Goal: Task Accomplishment & Management: Manage account settings

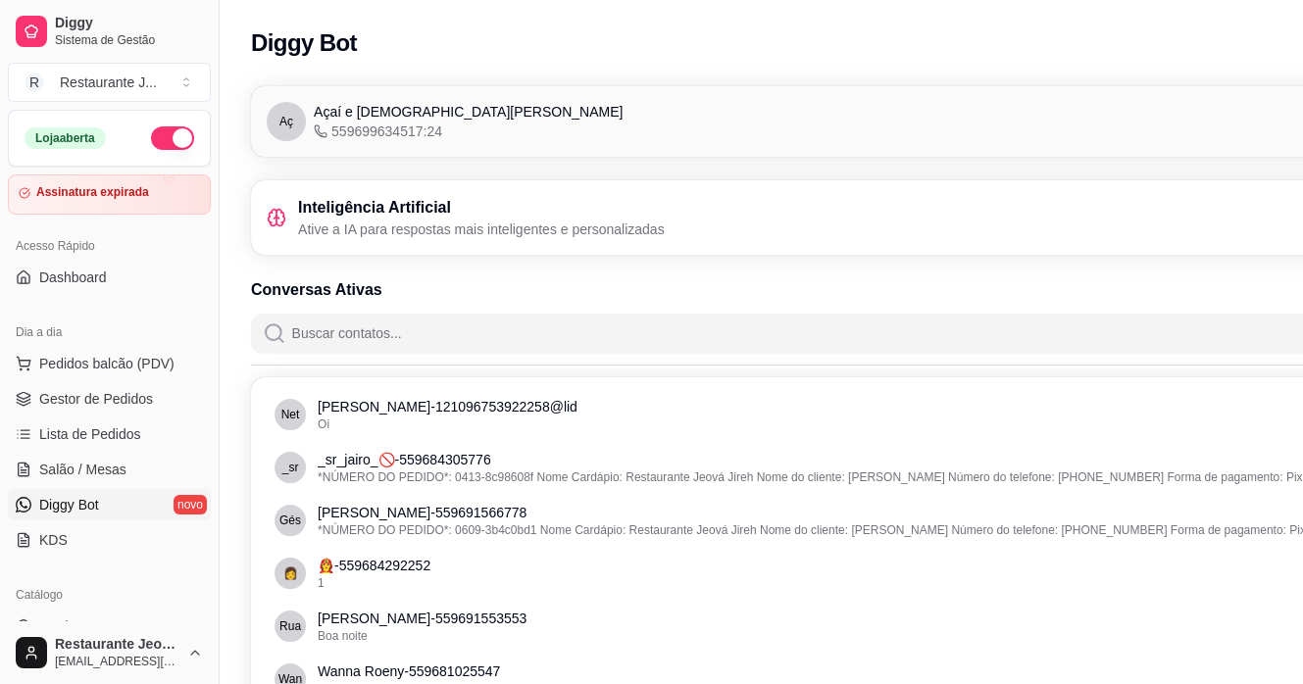
scroll to position [196, 0]
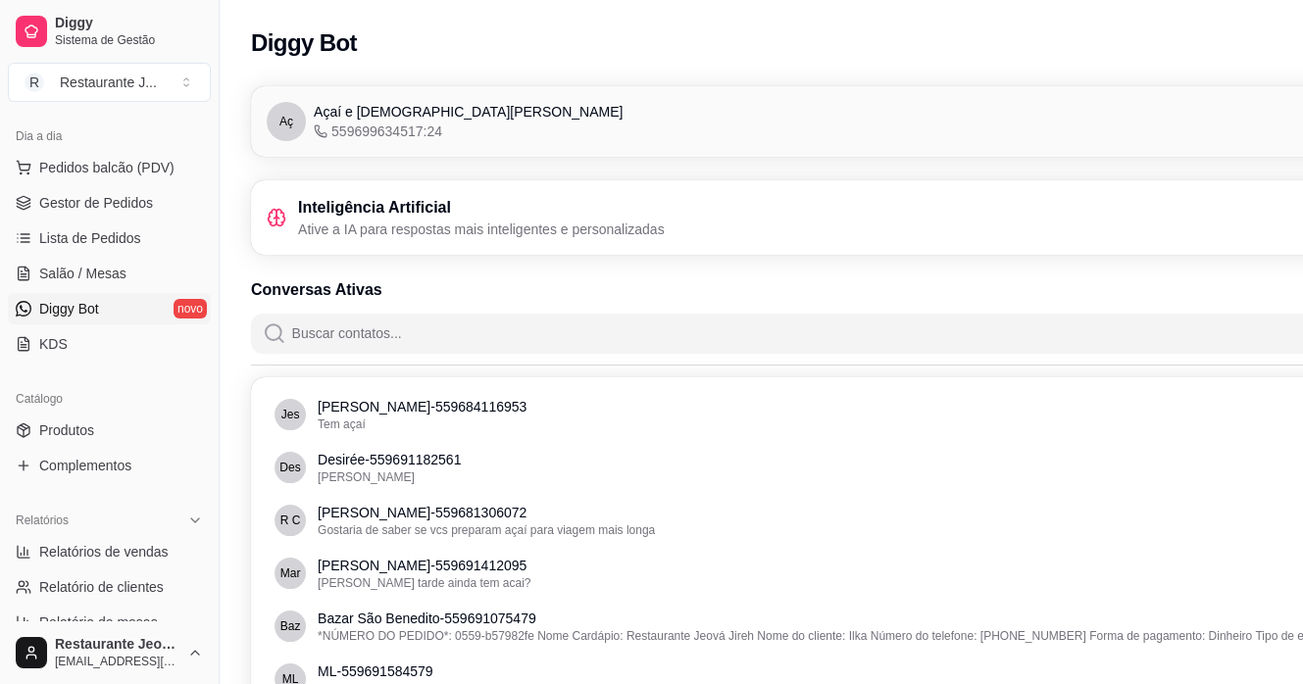
click at [102, 302] on link "Diggy Bot novo" at bounding box center [109, 308] width 203 height 31
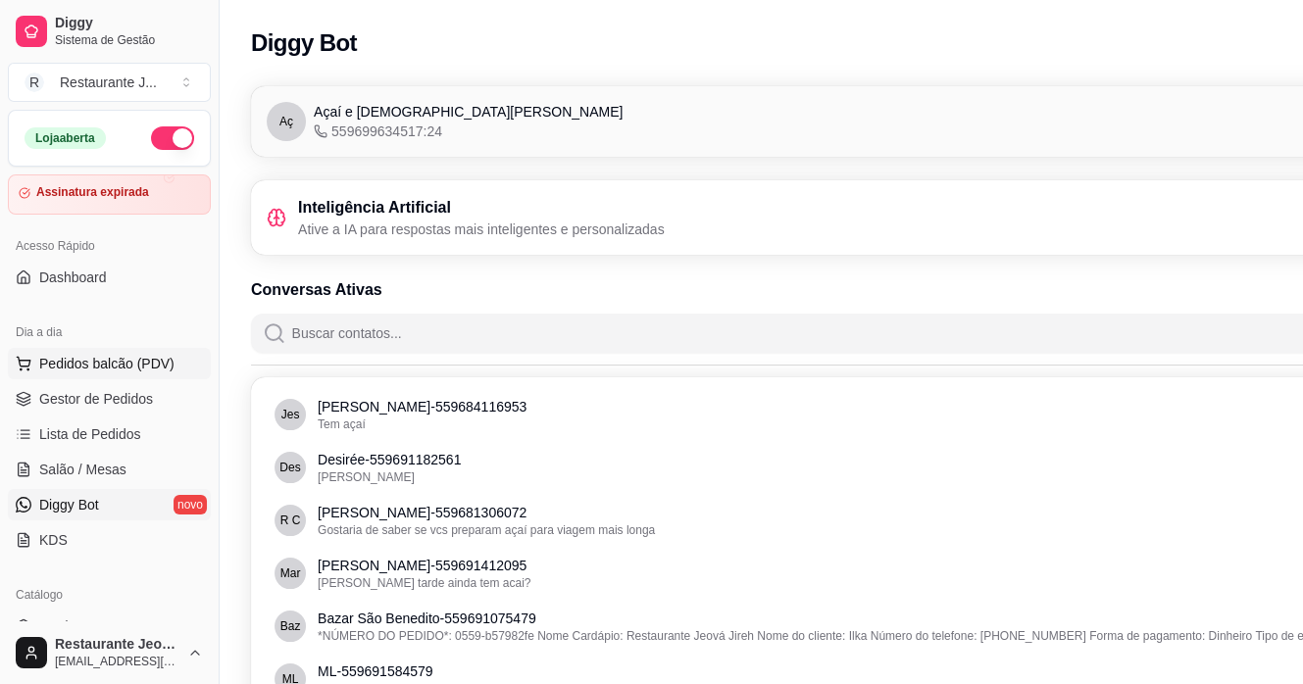
click at [75, 375] on button "Pedidos balcão (PDV)" at bounding box center [109, 363] width 203 height 31
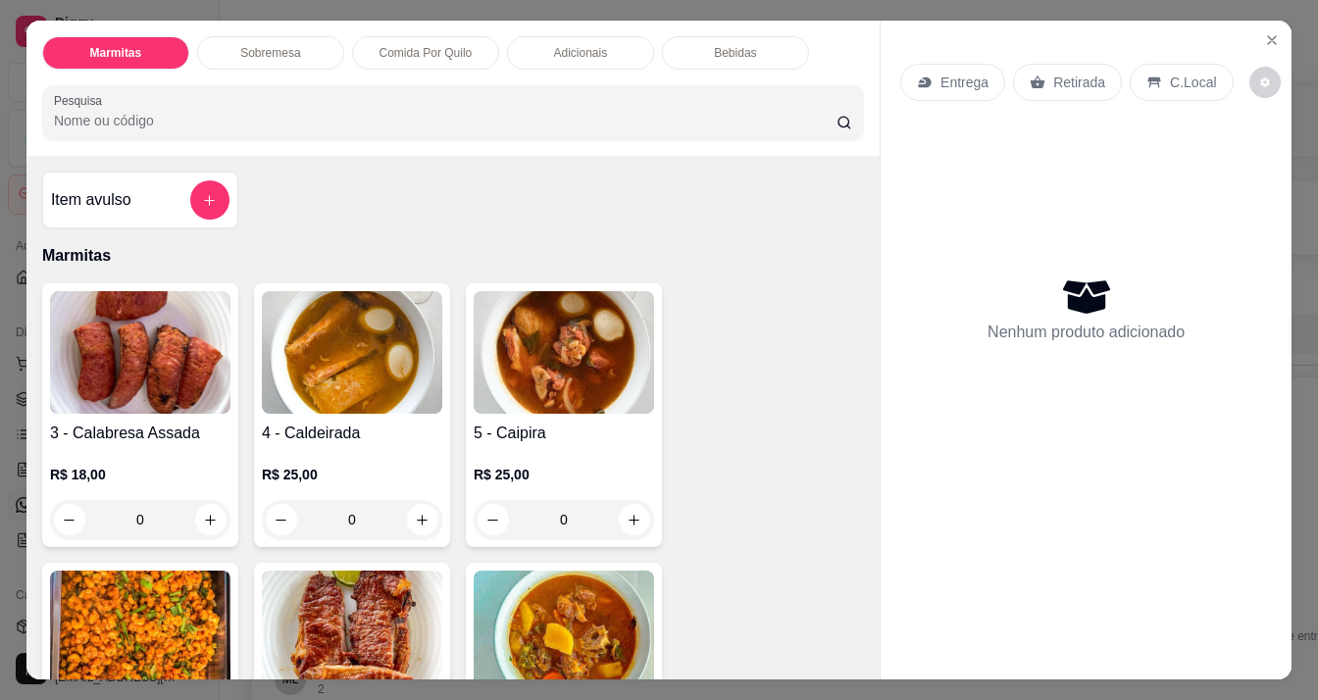
click at [0, 456] on div "Marmitas Sobremesa Comida Por Quilo Adicionais Bebidas Pesquisa Item avulso Mar…" at bounding box center [659, 350] width 1318 height 700
click at [1264, 36] on icon "Close" at bounding box center [1272, 40] width 16 height 16
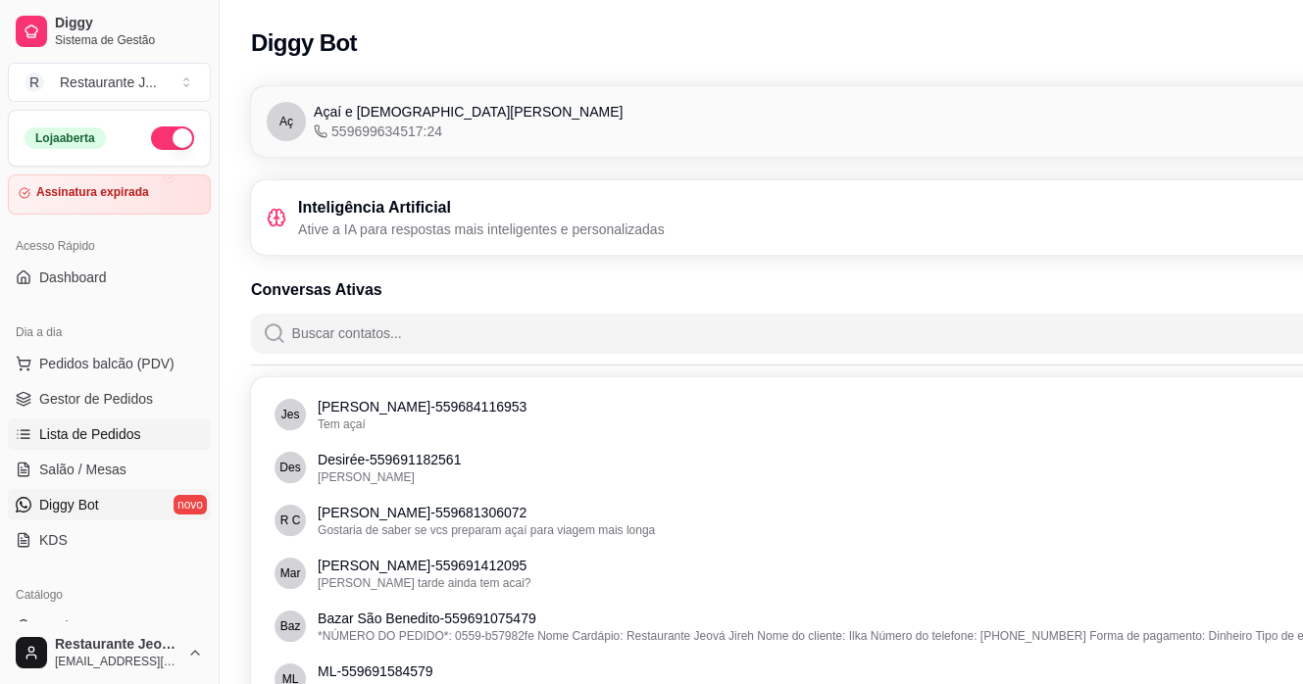
click at [99, 431] on span "Lista de Pedidos" at bounding box center [90, 434] width 102 height 20
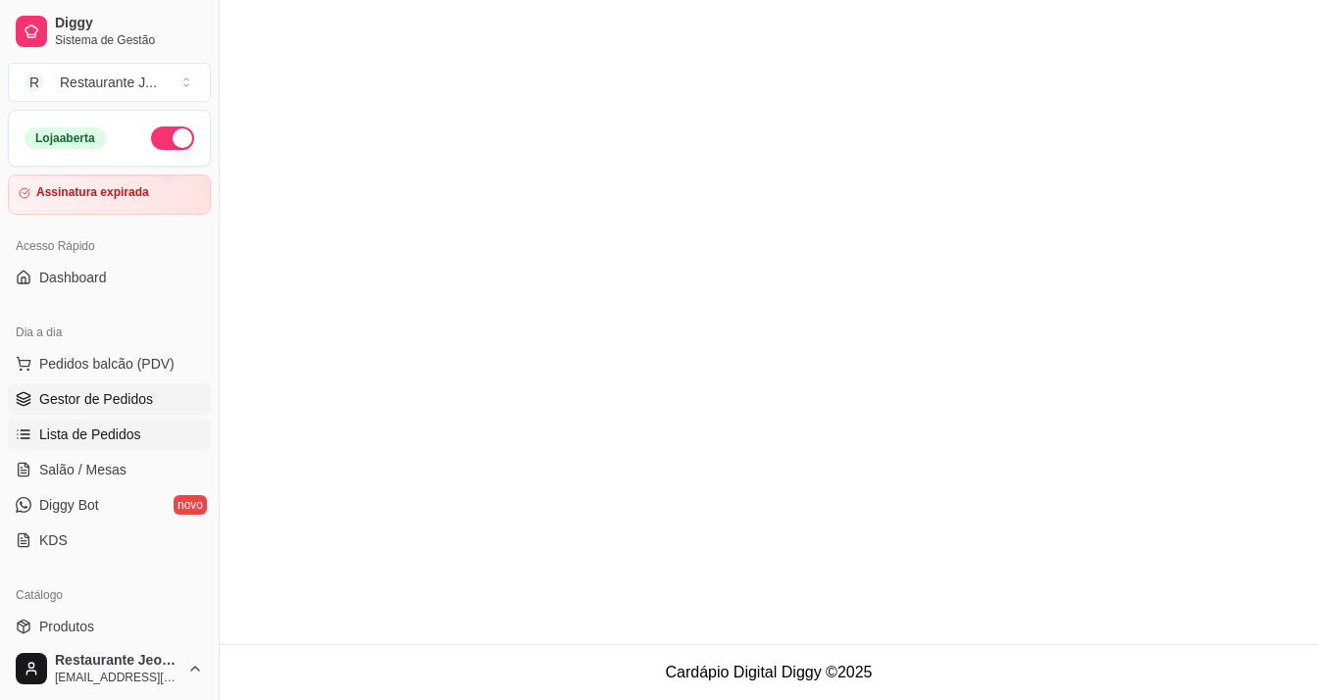
click at [93, 397] on span "Gestor de Pedidos" at bounding box center [96, 399] width 114 height 20
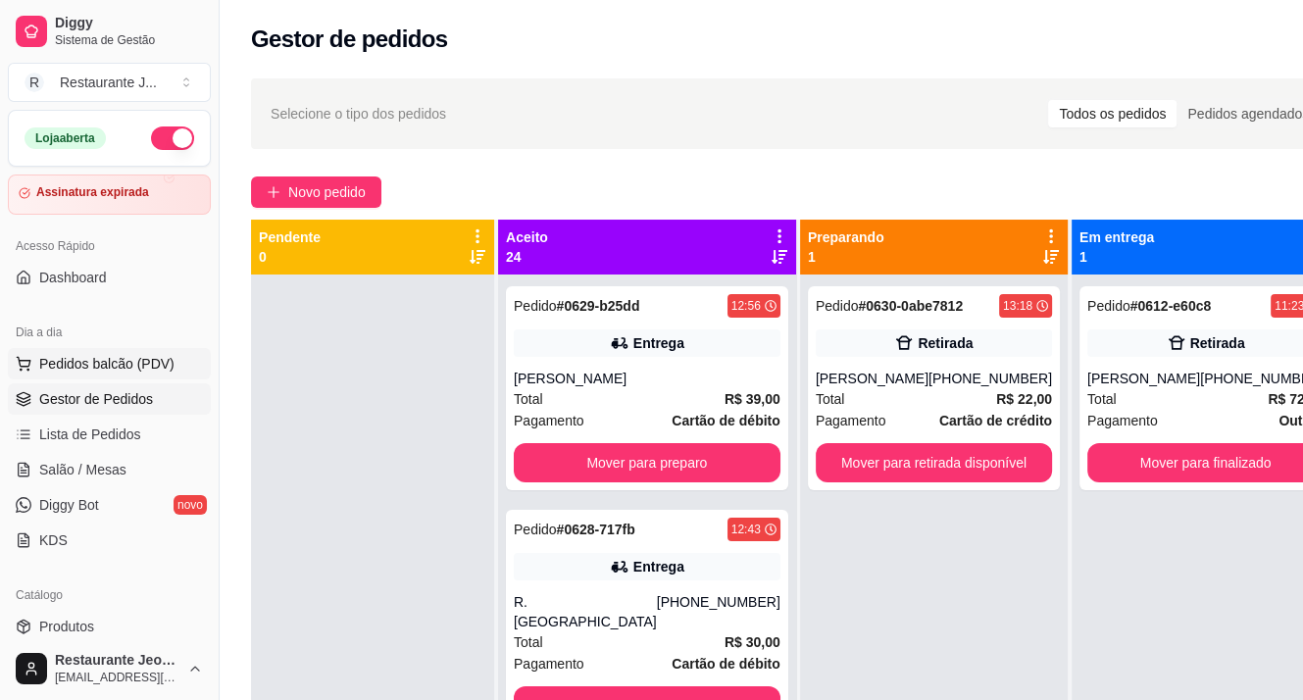
click at [91, 362] on span "Pedidos balcão (PDV)" at bounding box center [106, 364] width 135 height 20
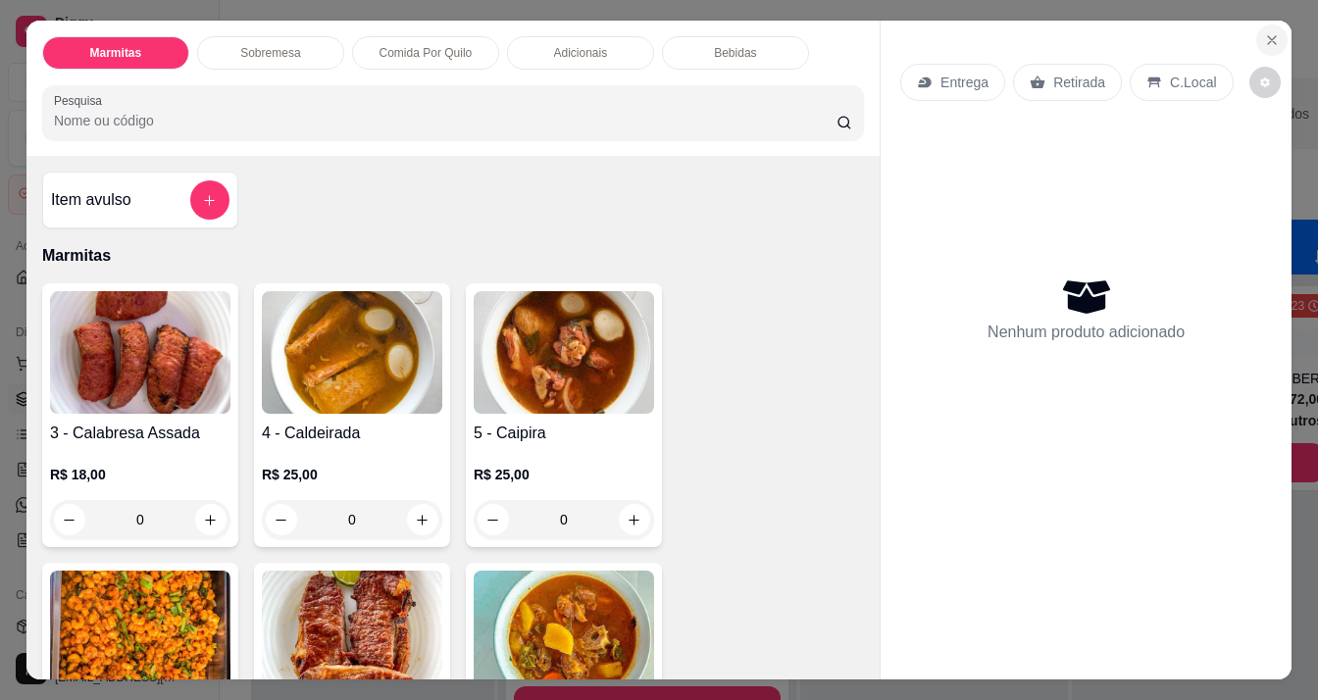
click at [1267, 25] on button "Close" at bounding box center [1271, 40] width 31 height 31
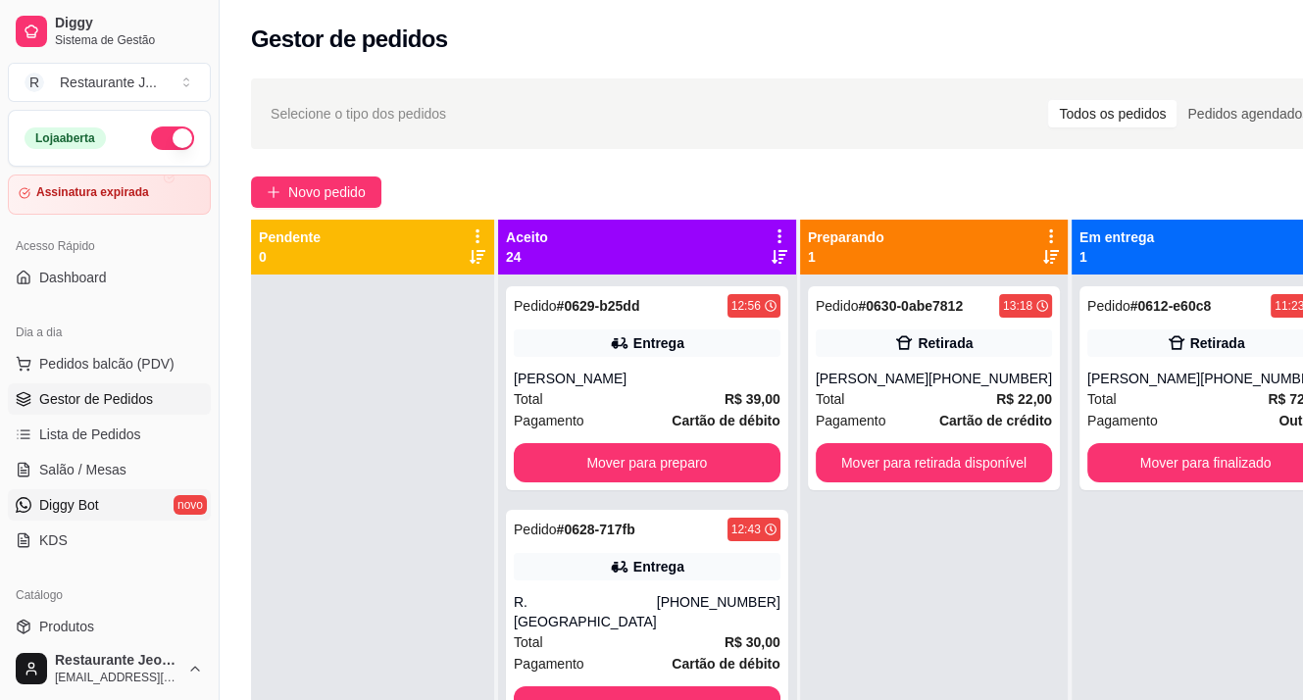
click at [105, 506] on link "Diggy Bot novo" at bounding box center [109, 504] width 203 height 31
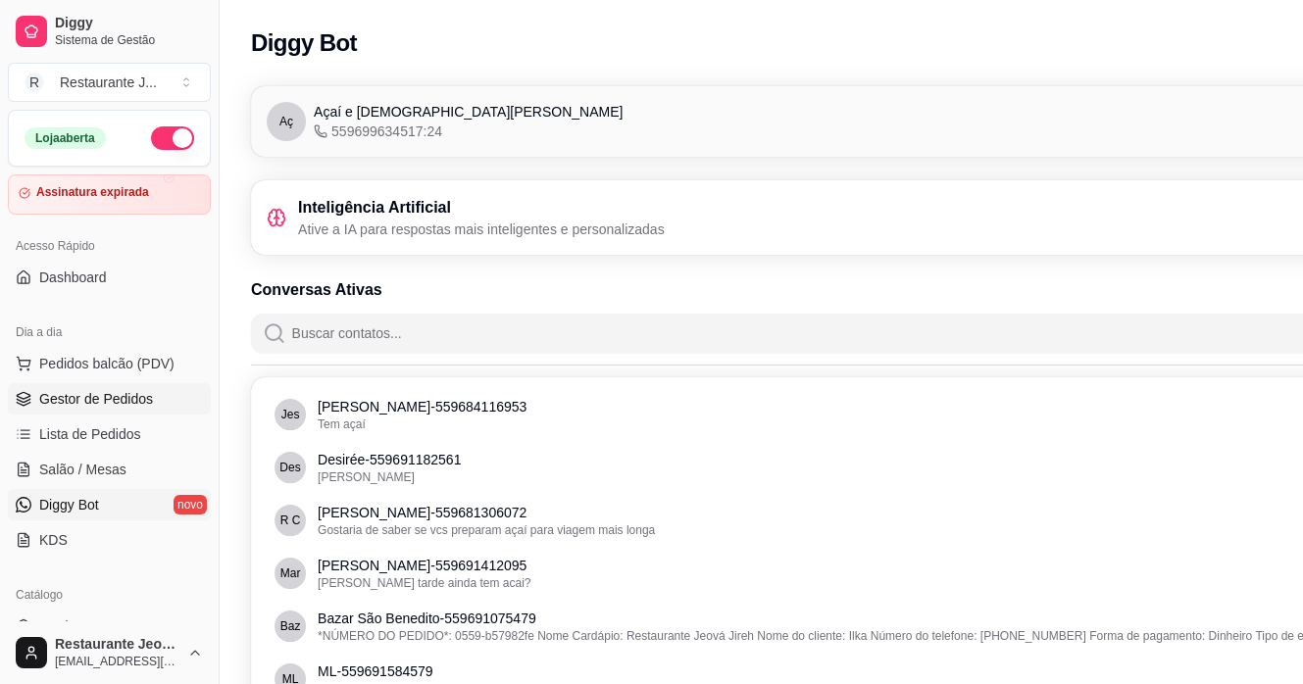
click at [102, 402] on span "Gestor de Pedidos" at bounding box center [96, 399] width 114 height 20
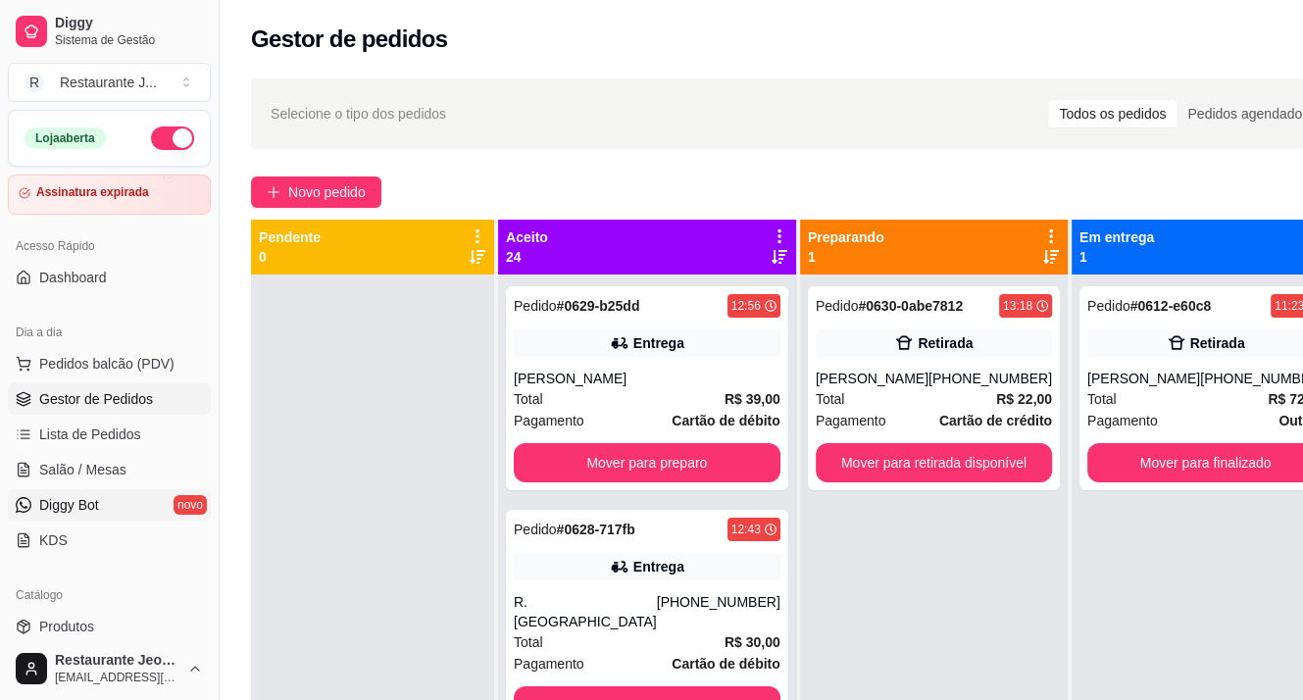
click at [57, 503] on span "Diggy Bot" at bounding box center [69, 505] width 60 height 20
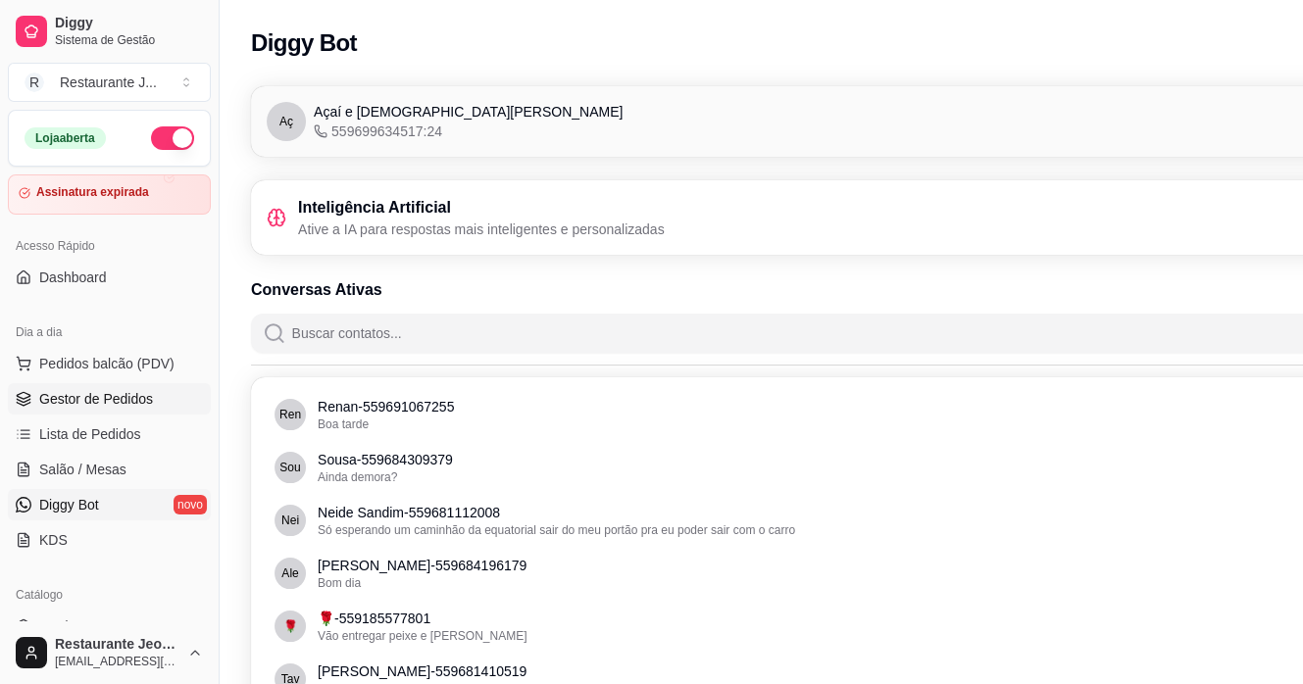
click at [127, 389] on span "Gestor de Pedidos" at bounding box center [96, 399] width 114 height 20
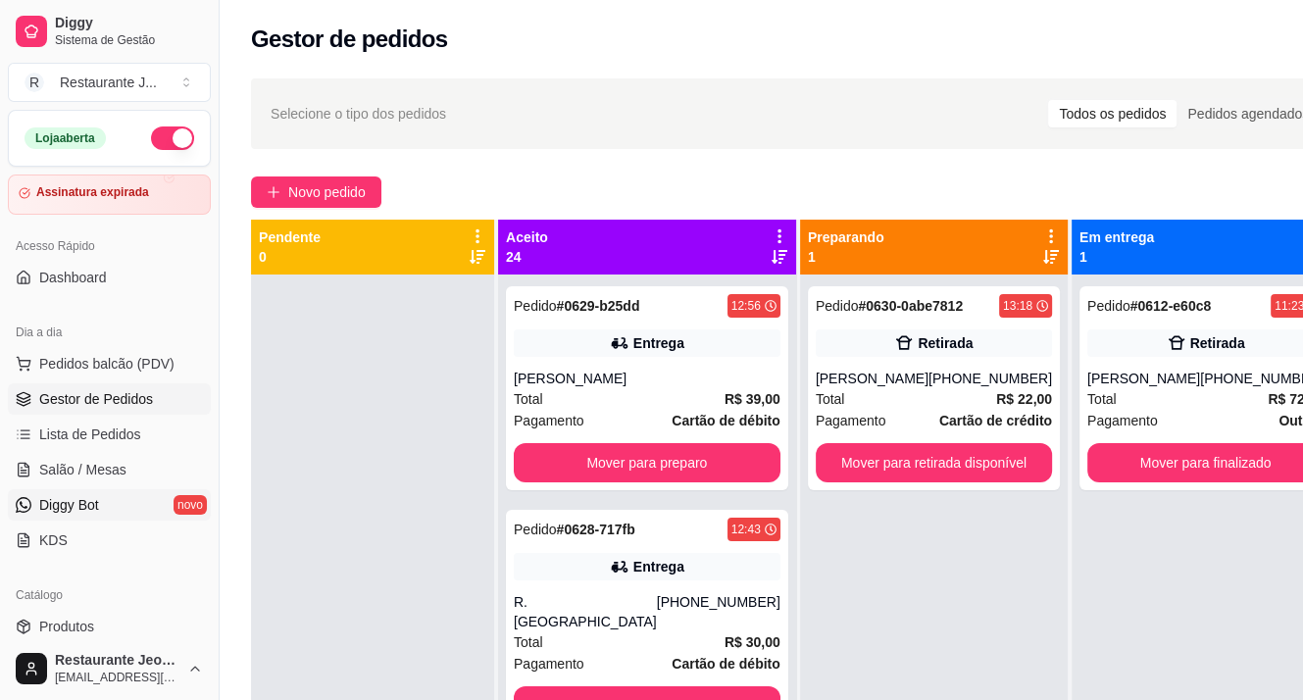
click at [71, 498] on span "Diggy Bot" at bounding box center [69, 505] width 60 height 20
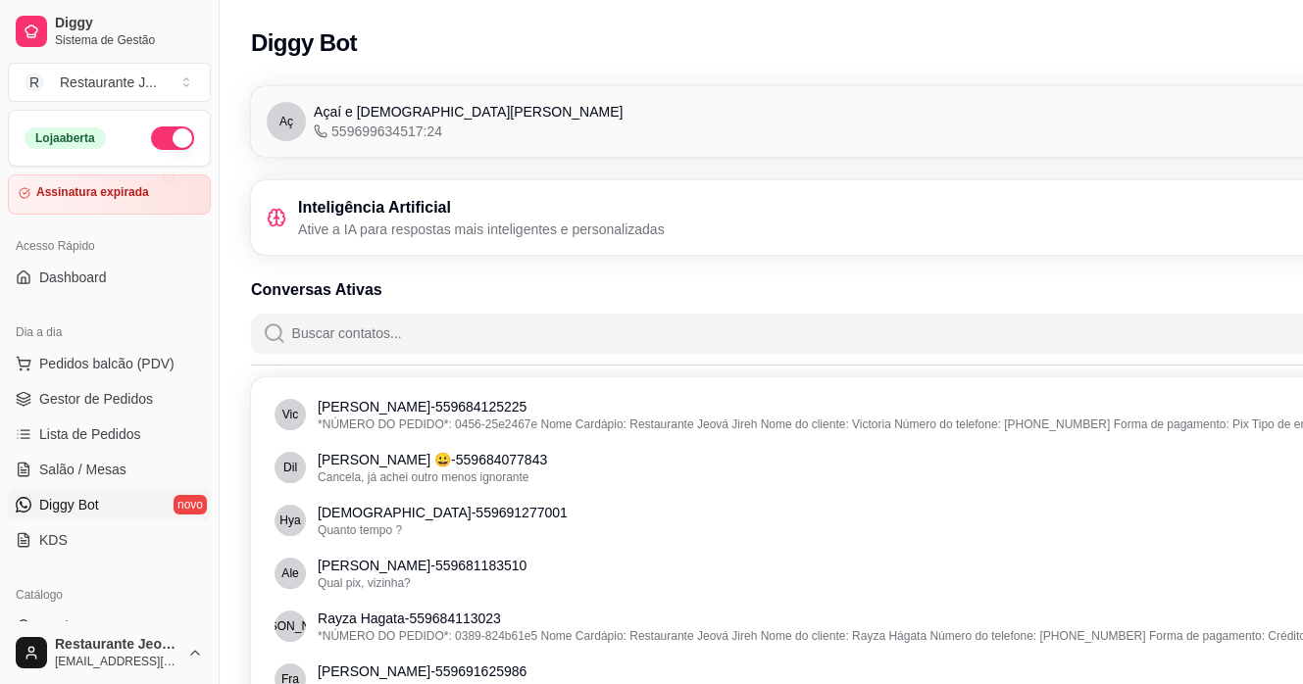
click at [432, 220] on p "Ative a IA para respostas mais inteligentes e personalizadas" at bounding box center [481, 230] width 367 height 20
click at [502, 109] on div "Aç Açaí e cozinha Jeová jireh 559699634517:24 Conectado" at bounding box center [871, 121] width 1209 height 39
click at [388, 132] on span "559699634517:24" at bounding box center [378, 132] width 128 height 20
click at [404, 230] on p "Ative a IA para respostas mais inteligentes e personalizadas" at bounding box center [481, 230] width 367 height 20
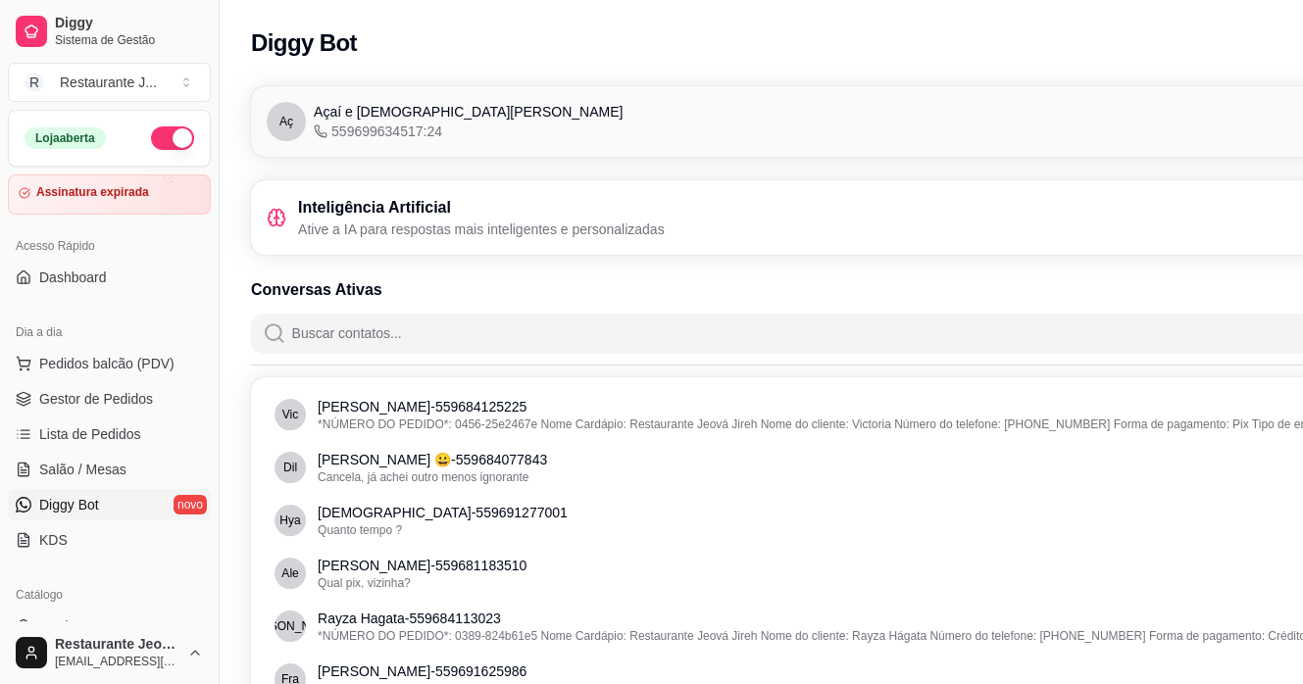
click at [404, 224] on p "Ative a IA para respostas mais inteligentes e personalizadas" at bounding box center [481, 230] width 367 height 20
click at [598, 226] on p "Ative a IA para respostas mais inteligentes e personalizadas" at bounding box center [481, 230] width 367 height 20
click at [509, 114] on div "Aç Açaí e cozinha Jeová jireh 559699634517:24 Conectado" at bounding box center [871, 121] width 1209 height 39
click at [830, 209] on div "Inteligência Artificial Ative a IA para respostas mais inteligentes e personali…" at bounding box center [871, 217] width 1209 height 43
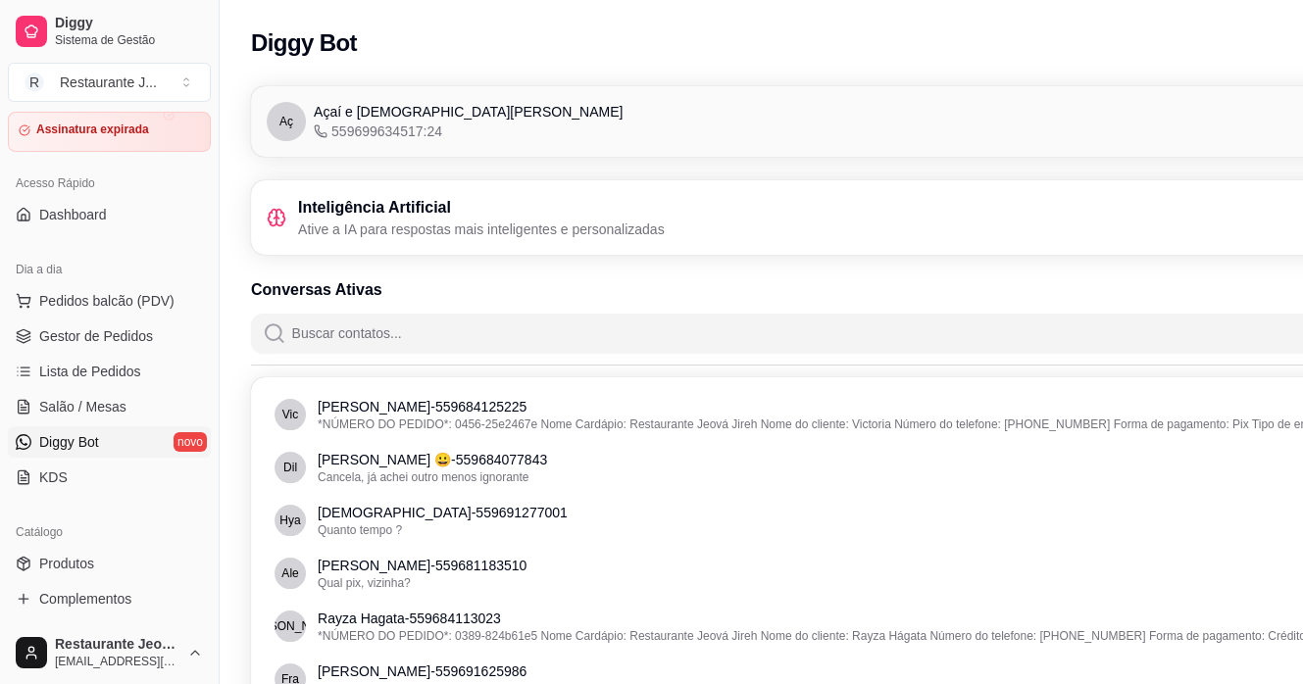
scroll to position [98, 0]
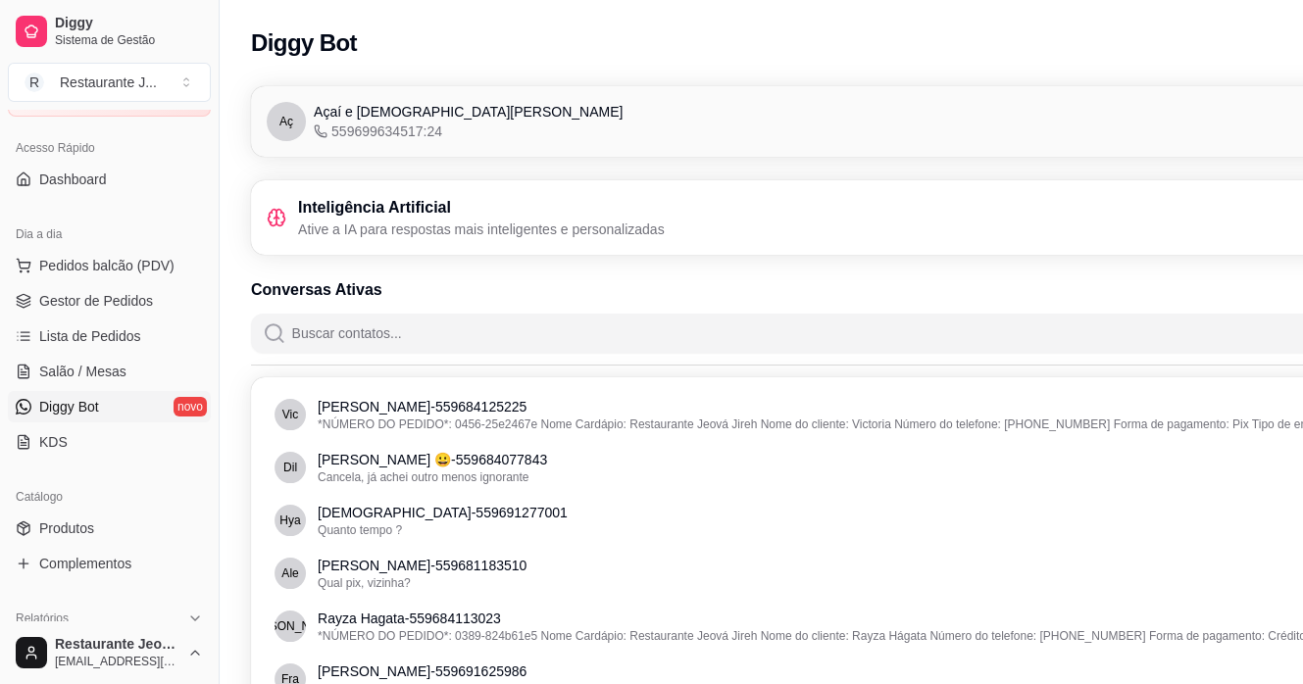
click at [126, 388] on ul "Pedidos balcão (PDV) Gestor de Pedidos Lista de Pedidos Salão / Mesas Diggy Bot…" at bounding box center [109, 354] width 203 height 208
click at [143, 405] on link "Diggy Bot novo" at bounding box center [109, 406] width 203 height 31
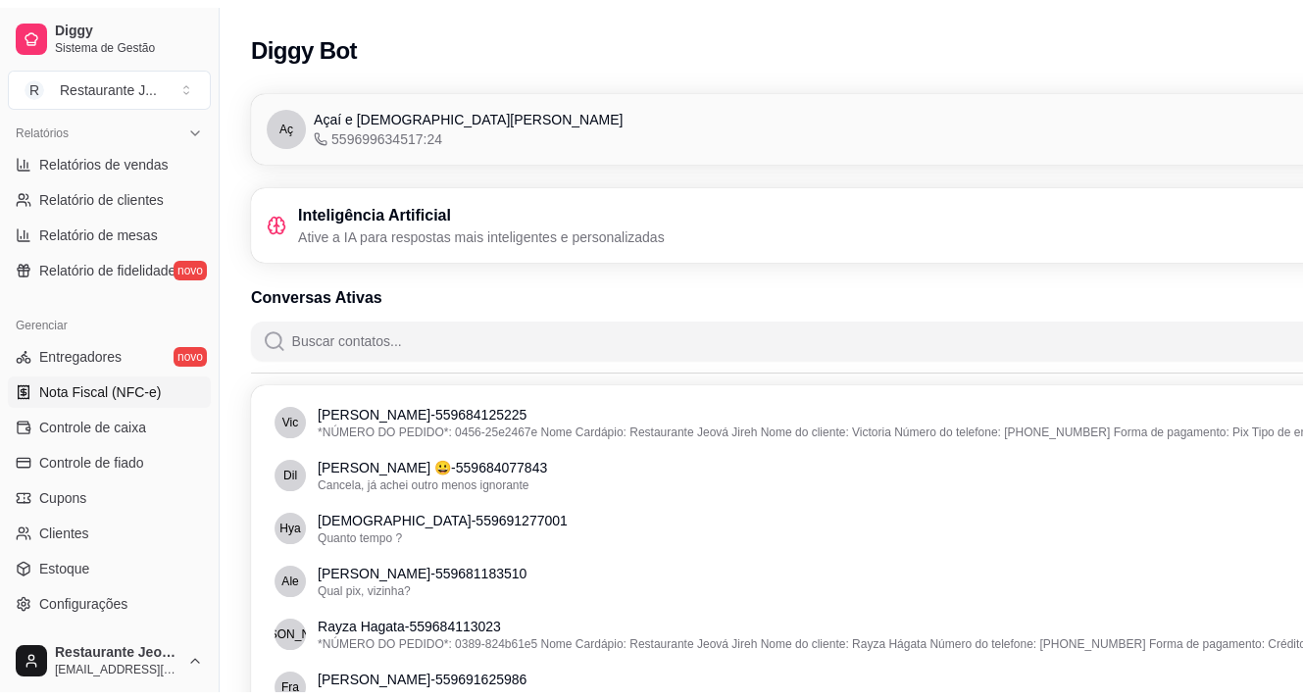
scroll to position [694, 0]
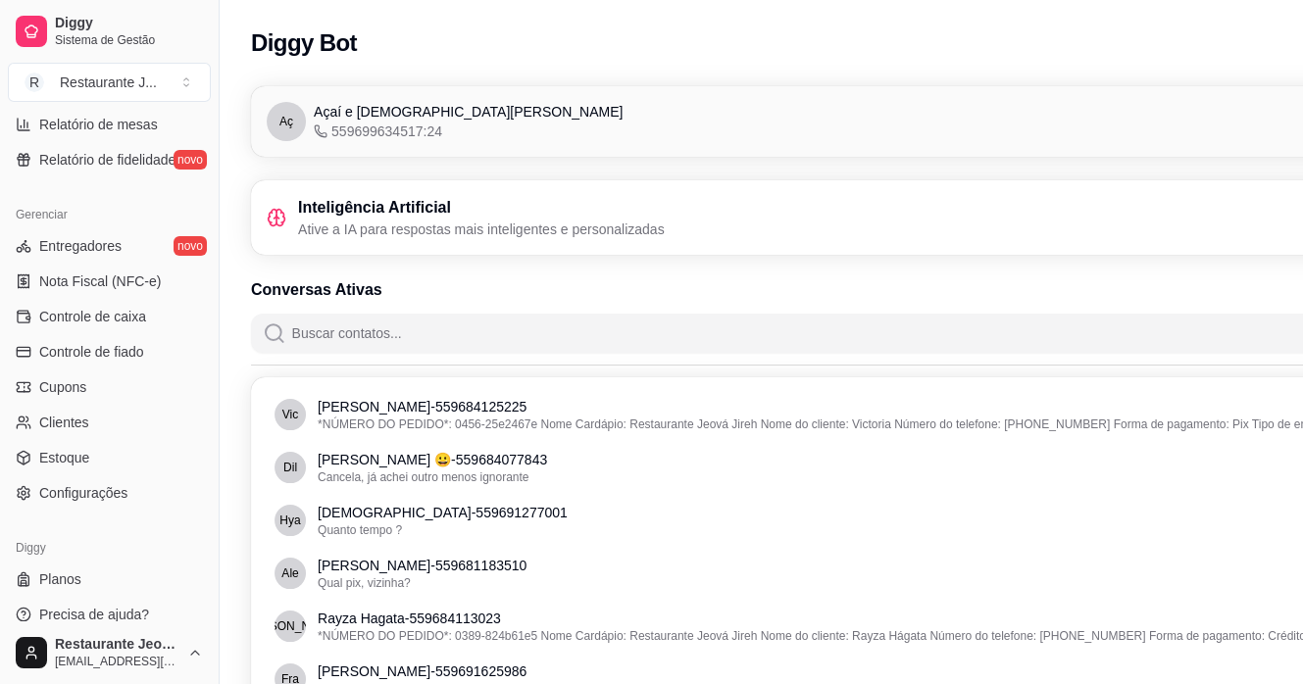
click at [121, 510] on div "Gerenciar Entregadores novo Nota Fiscal (NFC-e) Controle de caixa Controle de f…" at bounding box center [109, 353] width 219 height 325
click at [118, 499] on span "Configurações" at bounding box center [83, 493] width 88 height 20
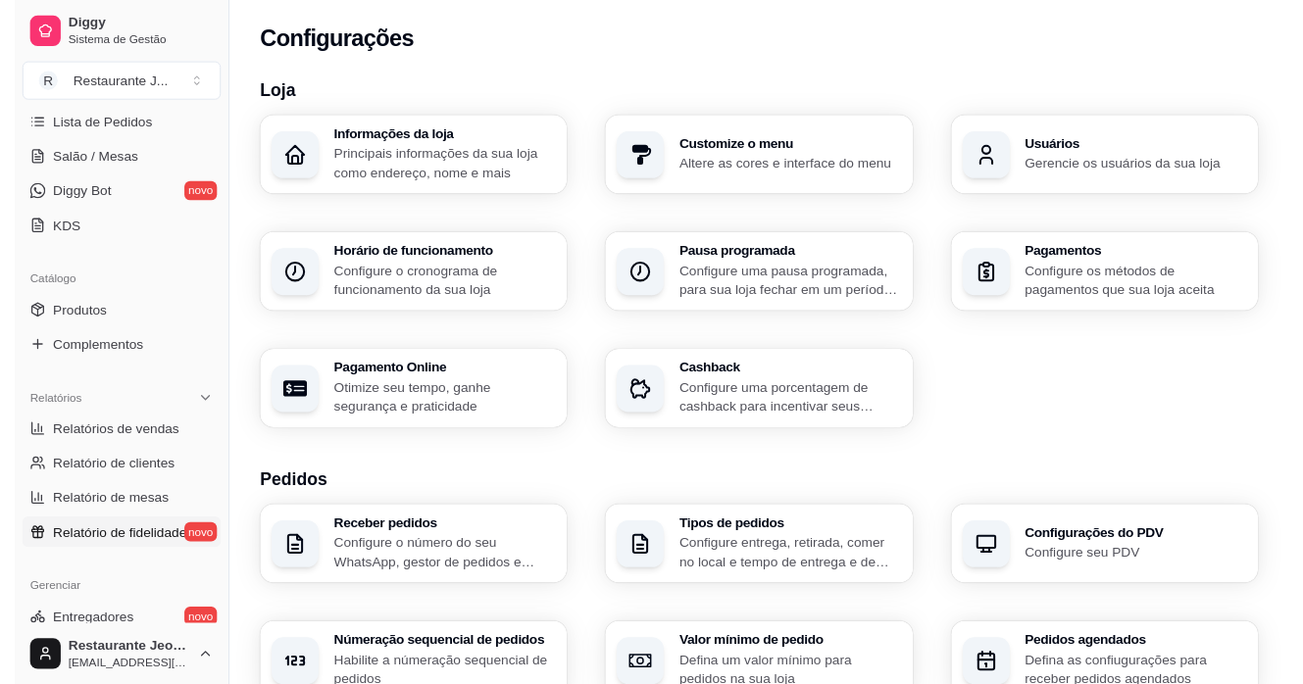
scroll to position [302, 0]
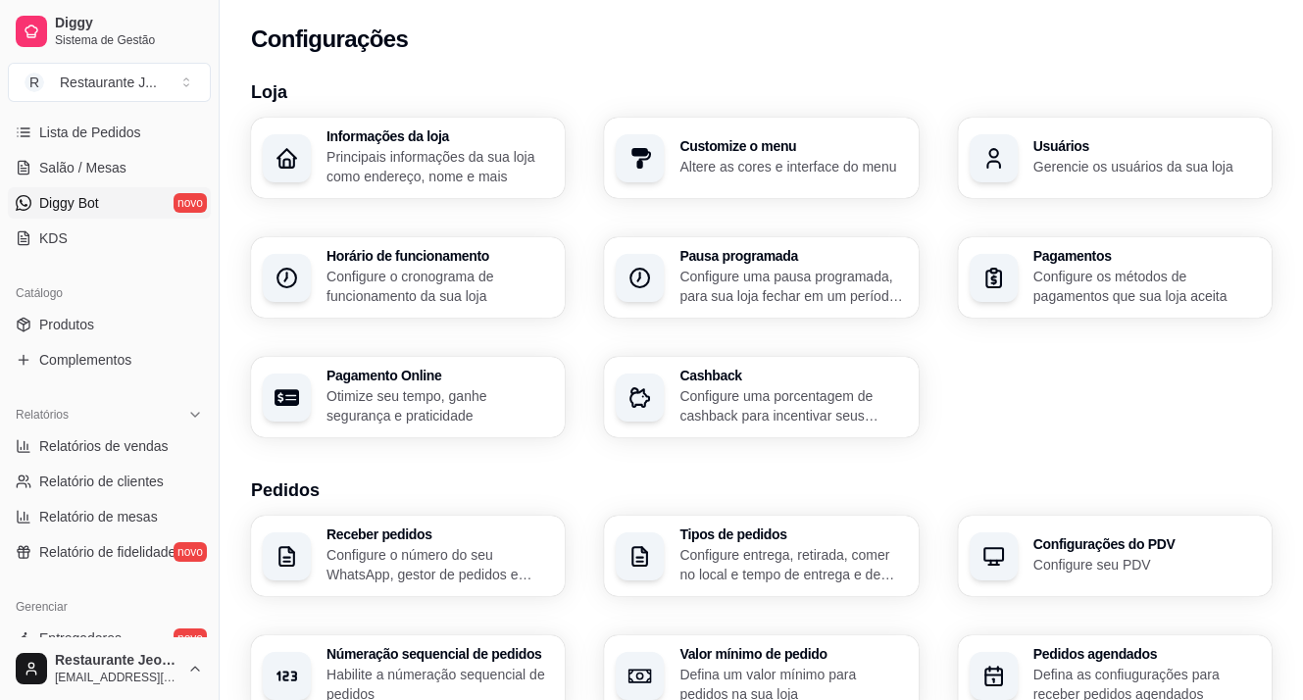
click at [90, 197] on span "Diggy Bot" at bounding box center [69, 203] width 60 height 20
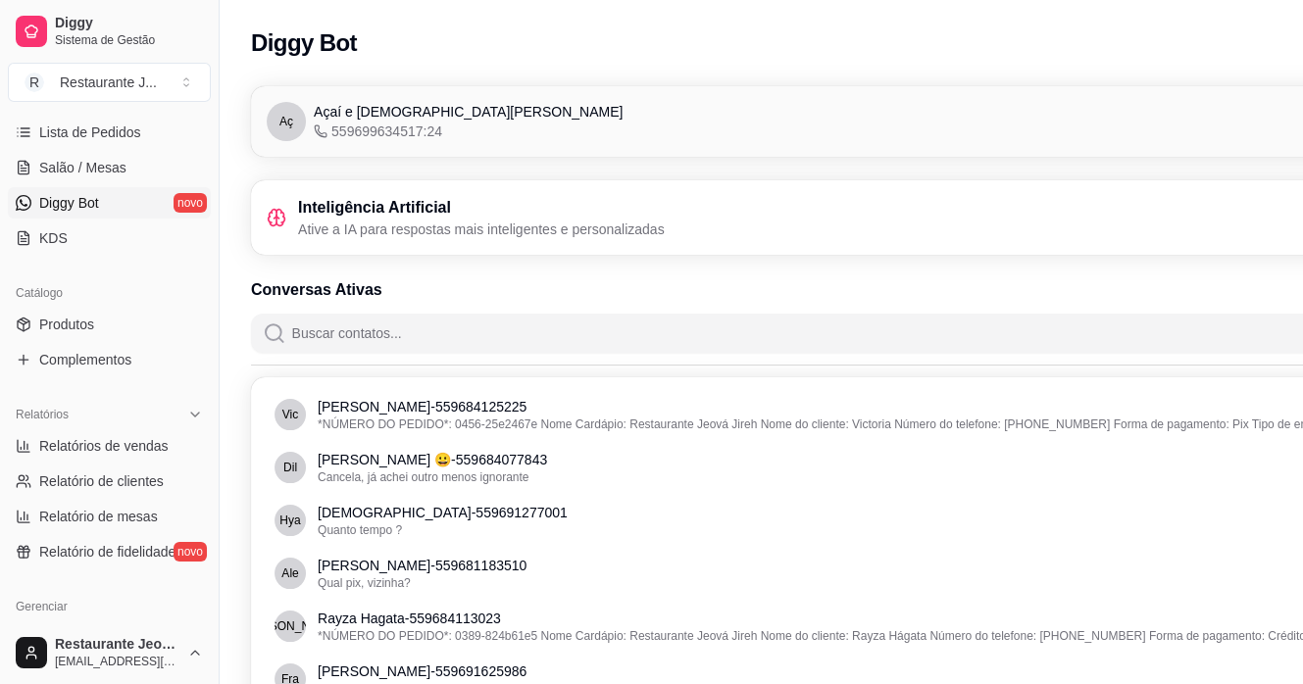
click at [90, 197] on span "Diggy Bot" at bounding box center [69, 203] width 60 height 20
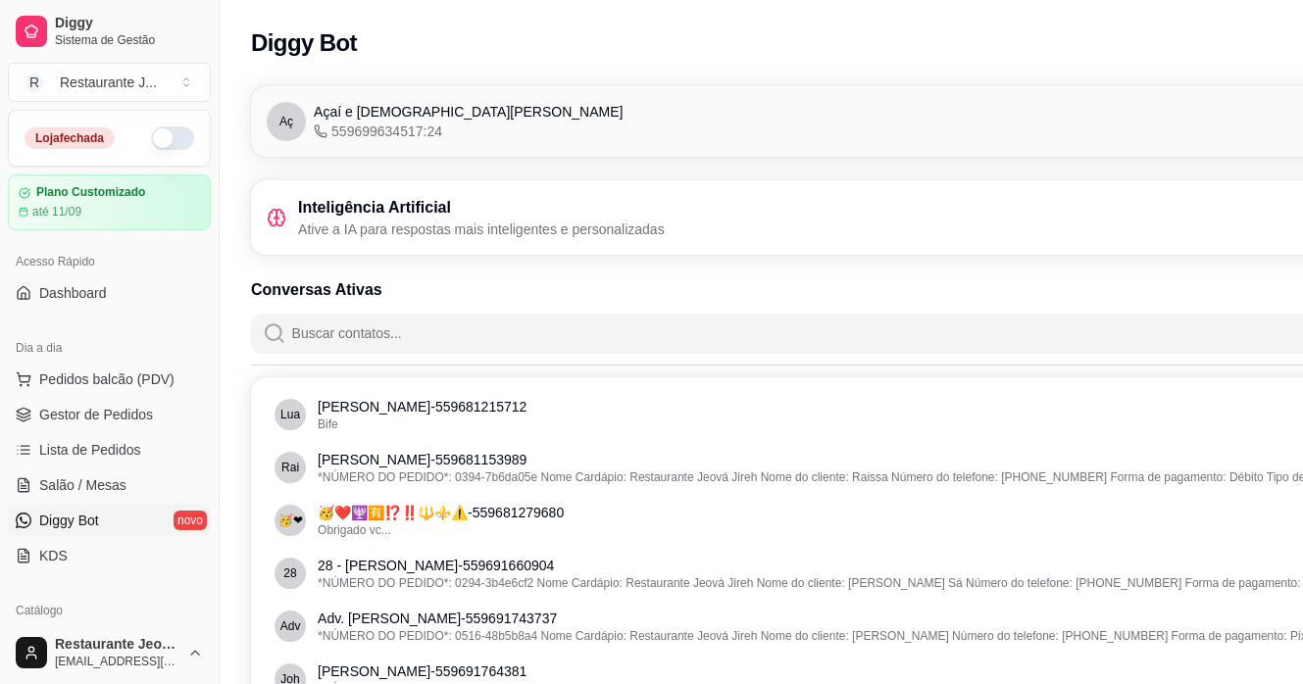
click at [1211, 42] on div "Diggy Bot Configurações" at bounding box center [871, 43] width 1240 height 39
click at [86, 483] on span "Salão / Mesas" at bounding box center [82, 485] width 87 height 20
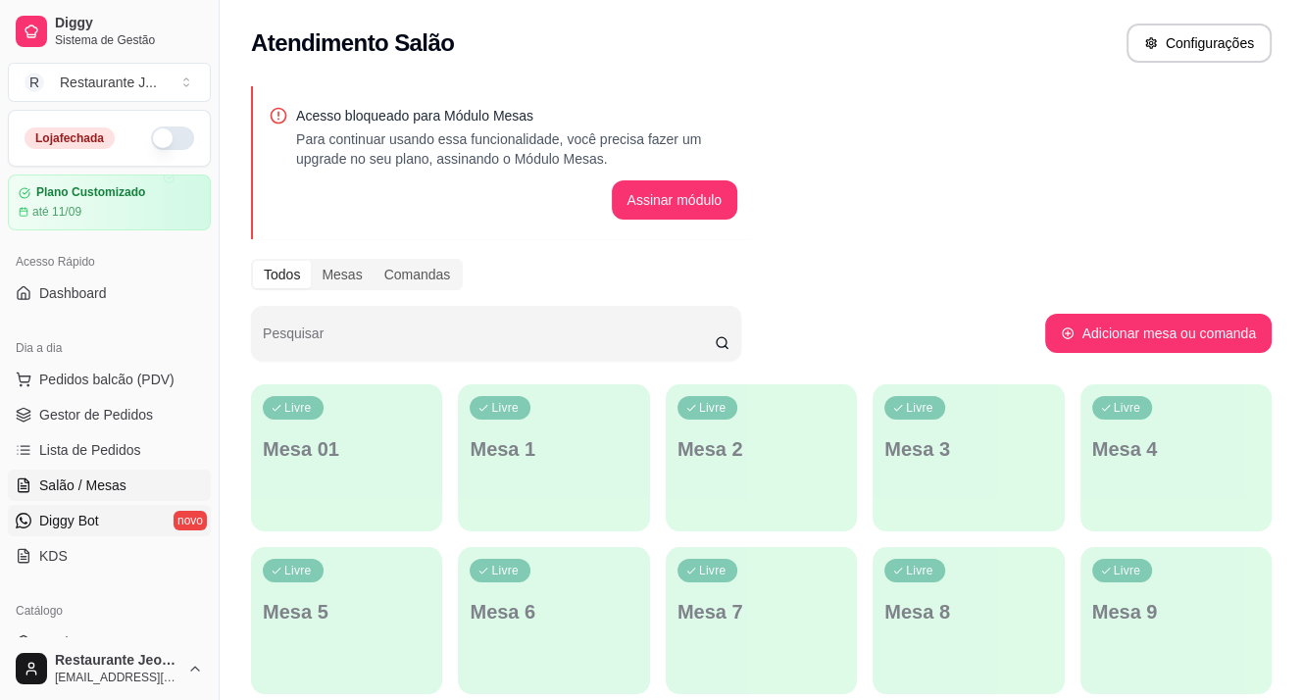
click at [134, 511] on link "Diggy Bot novo" at bounding box center [109, 520] width 203 height 31
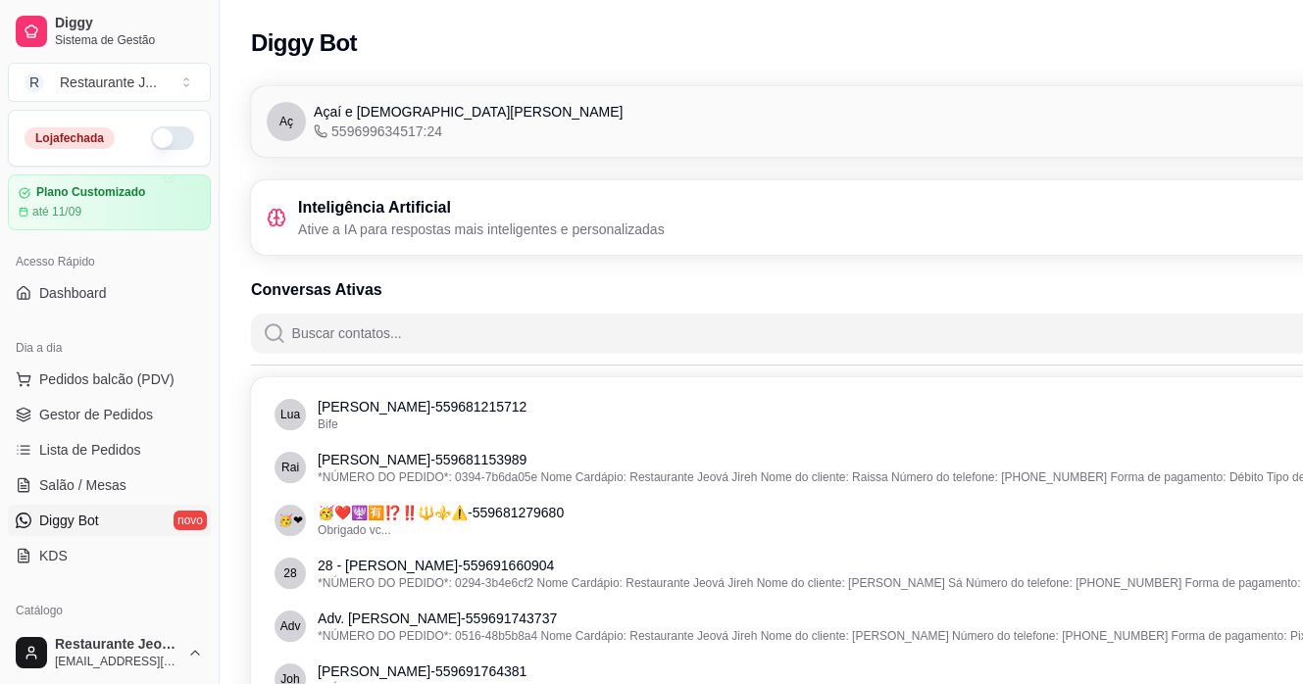
drag, startPoint x: 890, startPoint y: 5, endPoint x: 1207, endPoint y: 30, distance: 317.7
click at [1207, 30] on div "Diggy Bot Configurações" at bounding box center [871, 43] width 1240 height 39
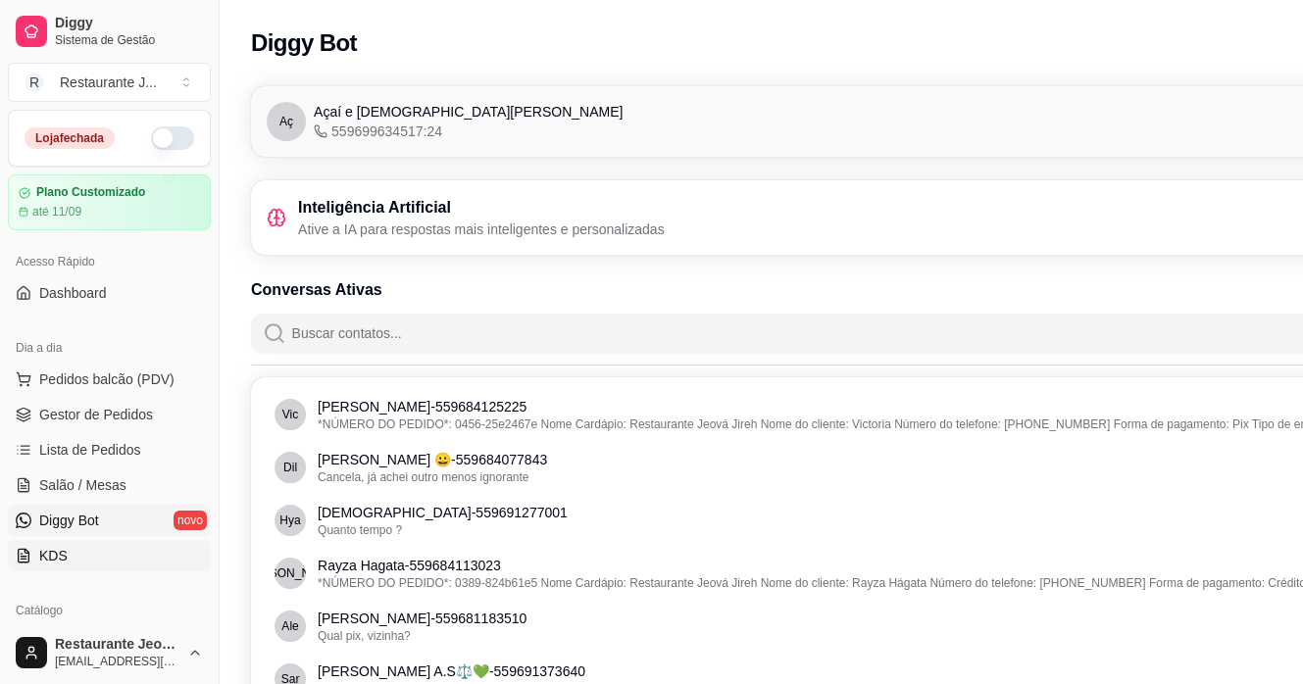
click at [86, 550] on link "KDS" at bounding box center [109, 555] width 203 height 31
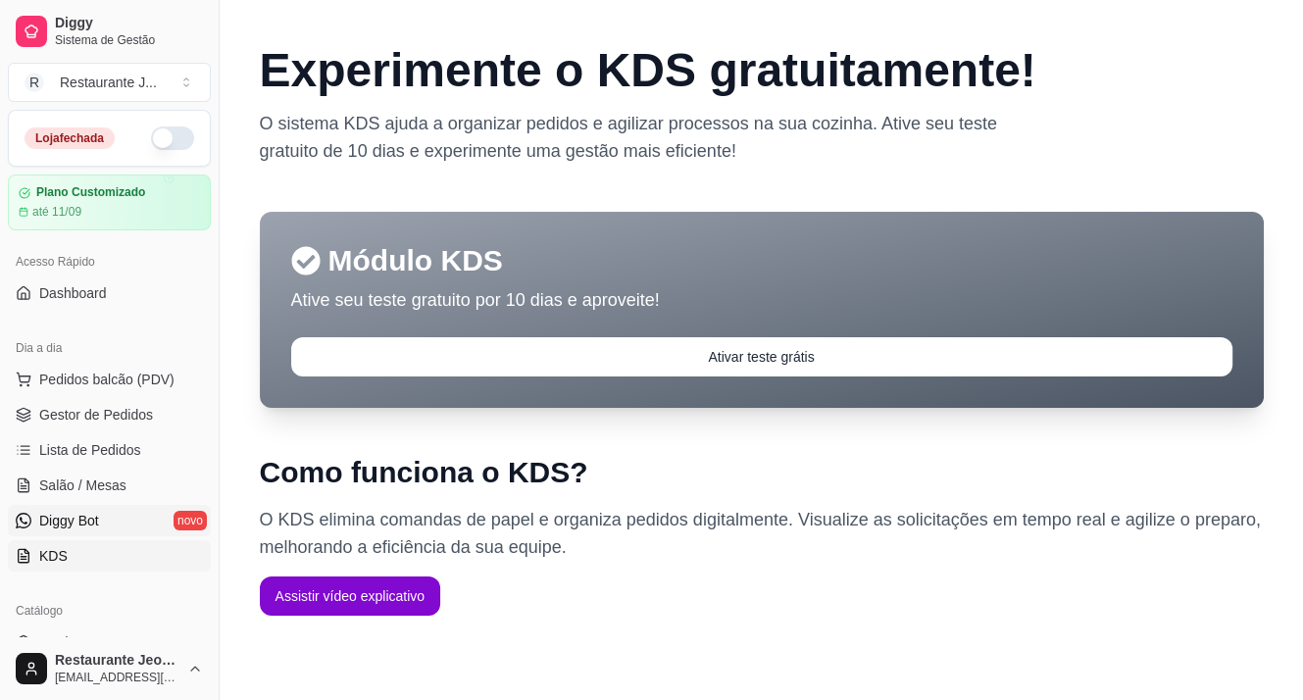
click at [52, 515] on span "Diggy Bot" at bounding box center [69, 521] width 60 height 20
click at [58, 515] on span "Diggy Bot" at bounding box center [69, 521] width 60 height 20
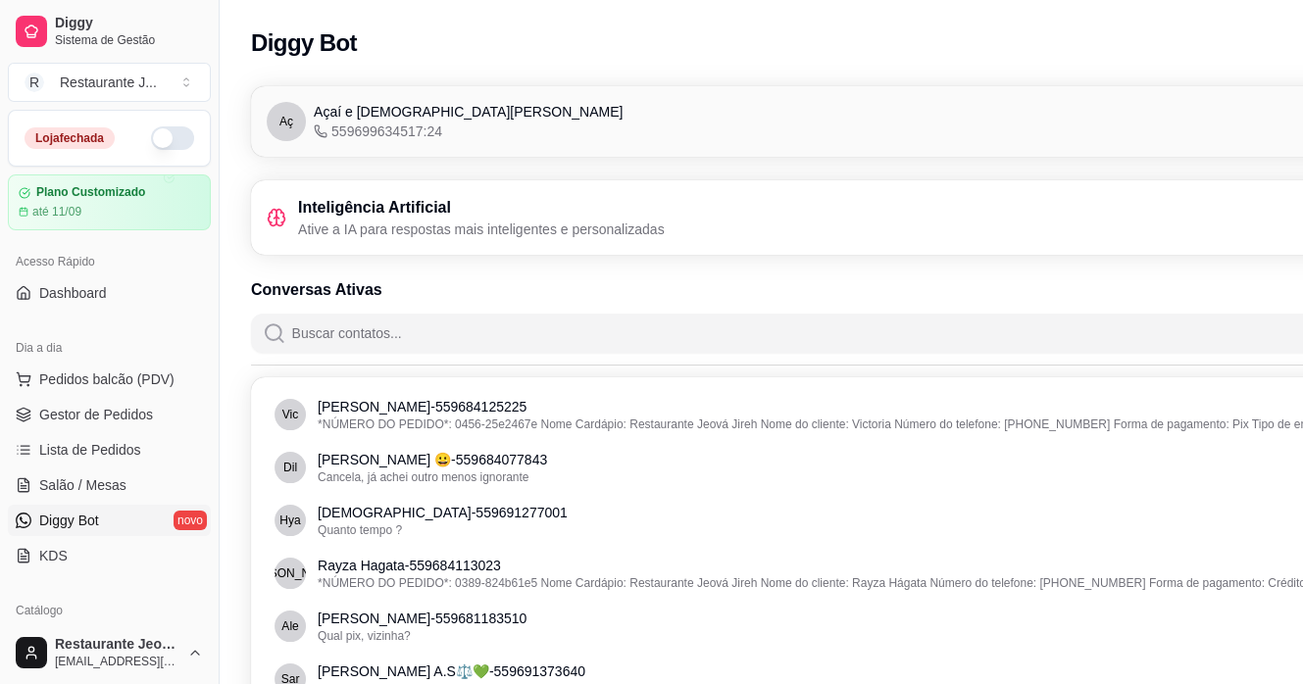
click at [59, 515] on span "Diggy Bot" at bounding box center [69, 521] width 60 height 20
click at [60, 515] on span "Diggy Bot" at bounding box center [69, 521] width 60 height 20
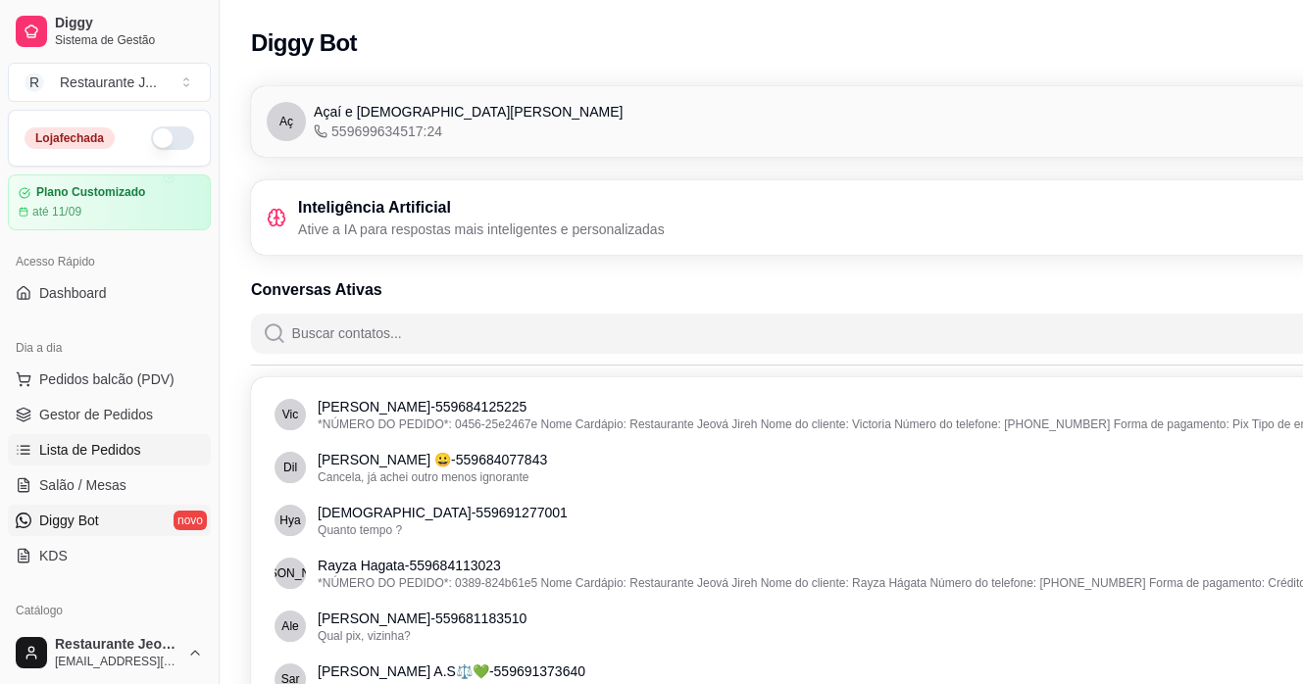
drag, startPoint x: 60, startPoint y: 515, endPoint x: 22, endPoint y: 443, distance: 81.1
click at [24, 446] on icon at bounding box center [25, 446] width 9 height 0
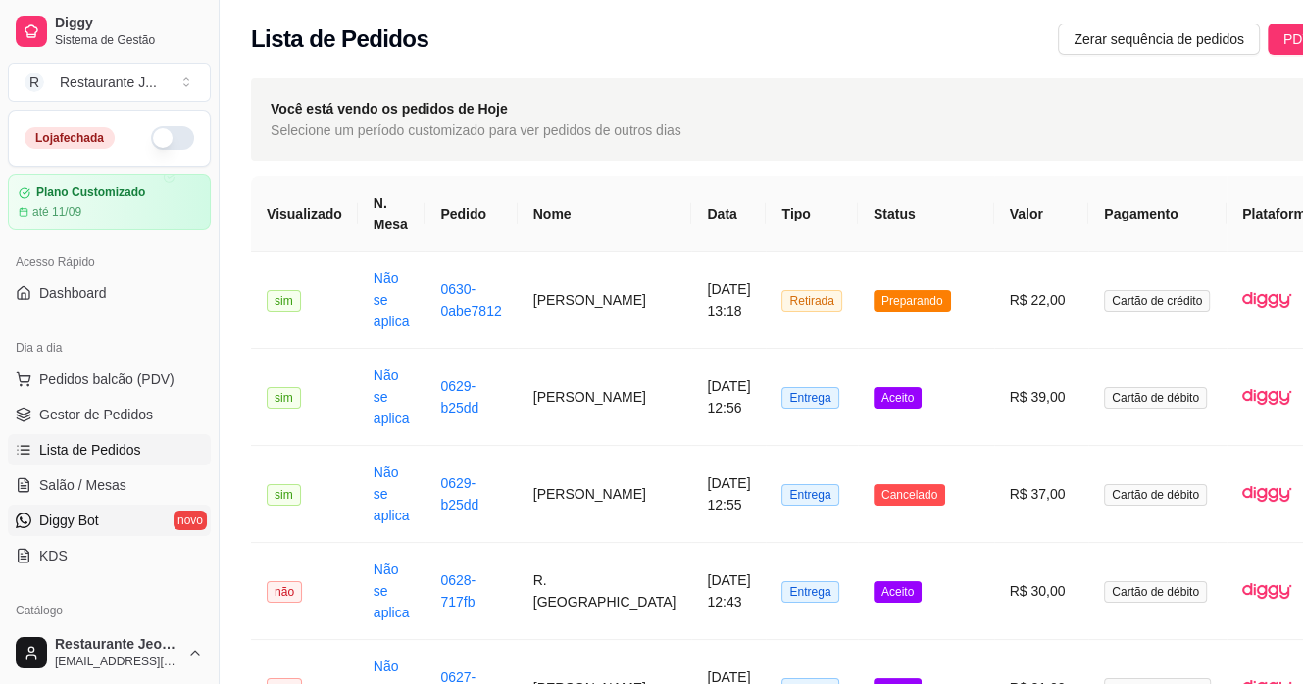
click at [67, 522] on span "Diggy Bot" at bounding box center [69, 521] width 60 height 20
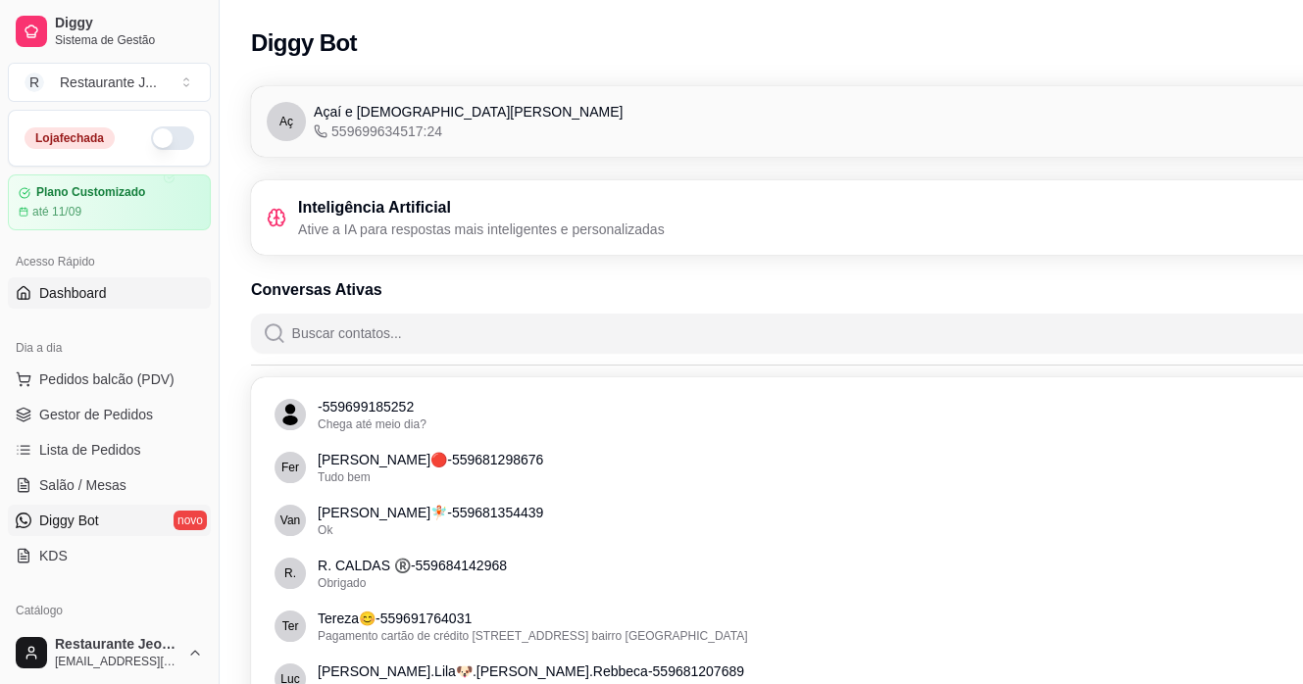
click at [82, 283] on span "Dashboard" at bounding box center [73, 293] width 68 height 20
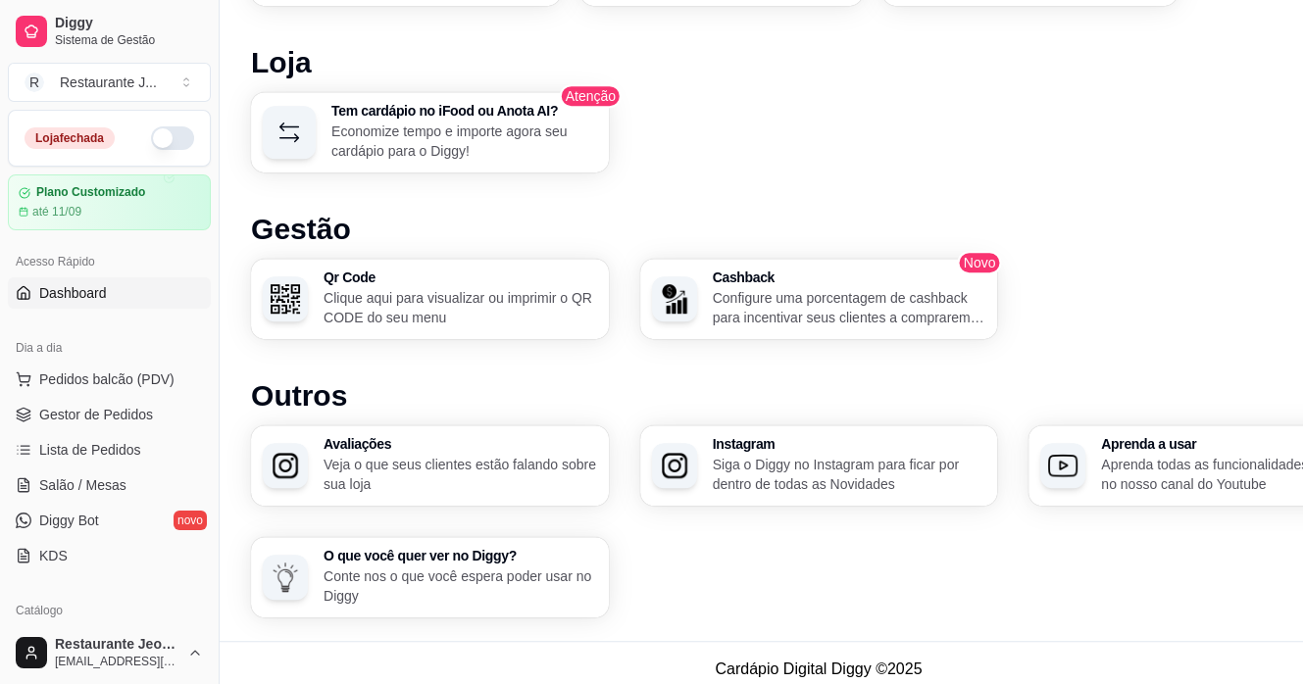
scroll to position [1060, 0]
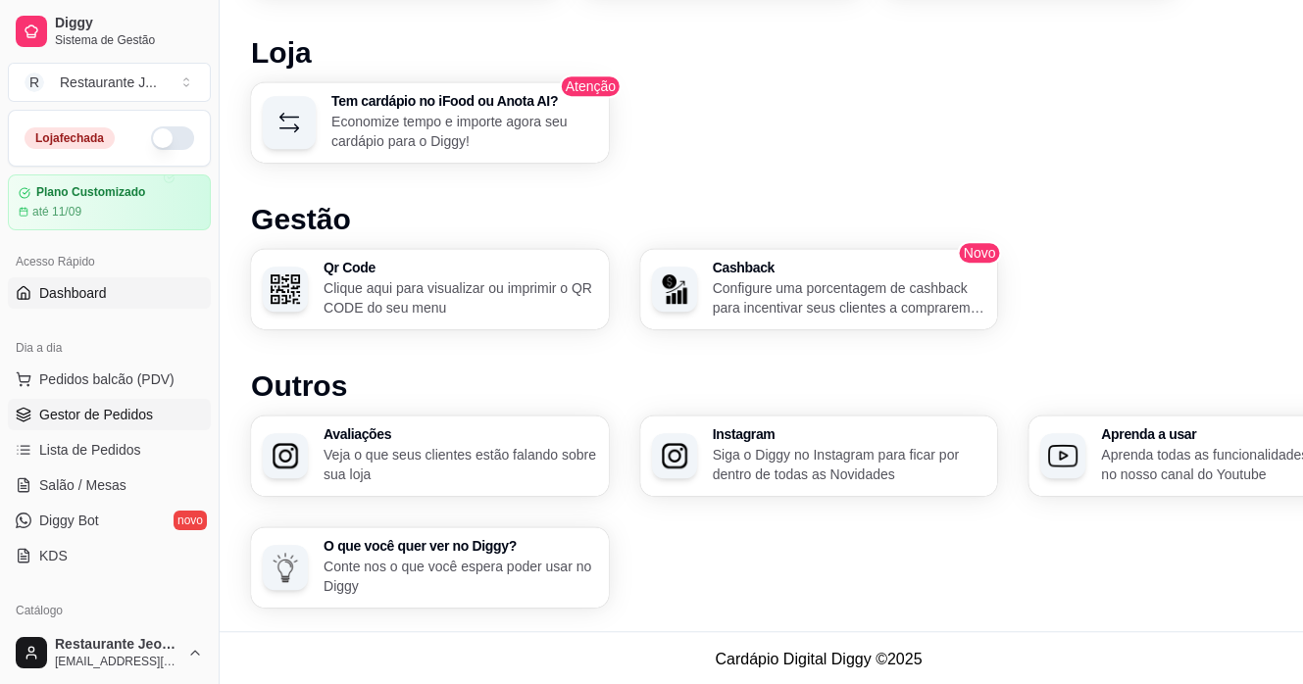
click at [98, 399] on link "Gestor de Pedidos" at bounding box center [109, 414] width 203 height 31
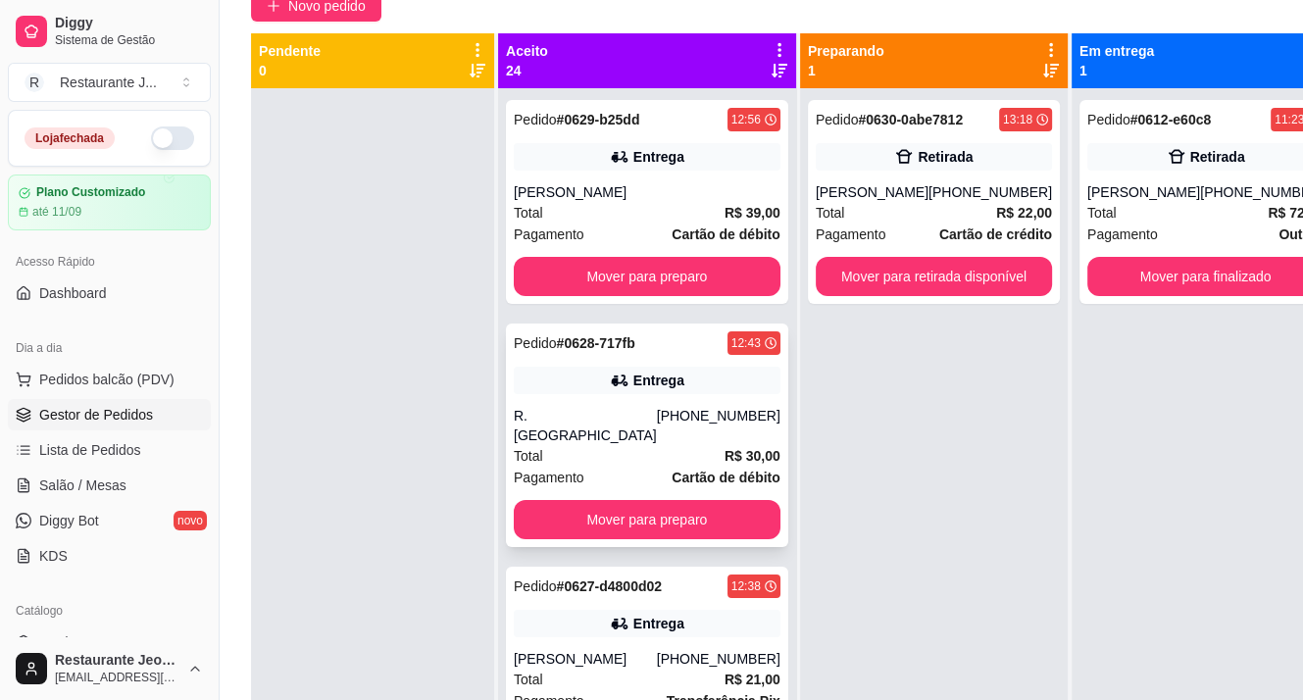
scroll to position [102, 0]
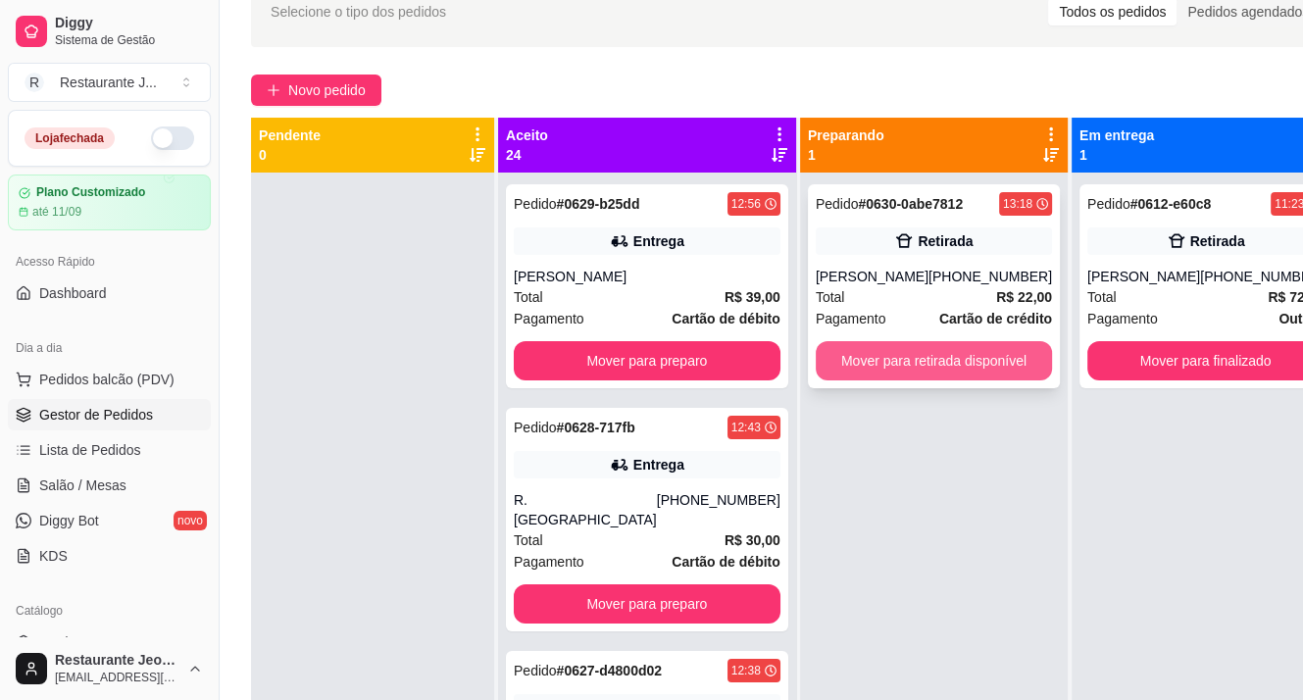
click at [895, 344] on button "Mover para retirada disponível" at bounding box center [934, 360] width 236 height 39
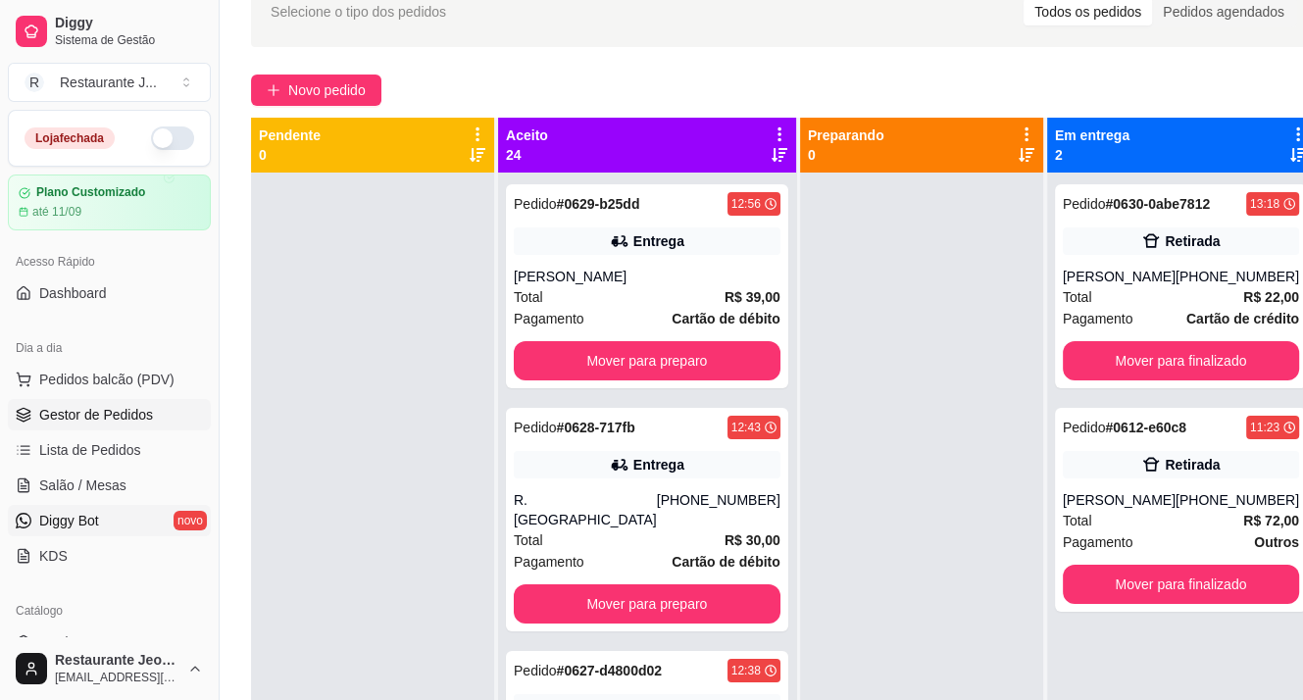
drag, startPoint x: 672, startPoint y: 209, endPoint x: 114, endPoint y: 519, distance: 638.1
click at [110, 520] on link "Diggy Bot novo" at bounding box center [109, 520] width 203 height 31
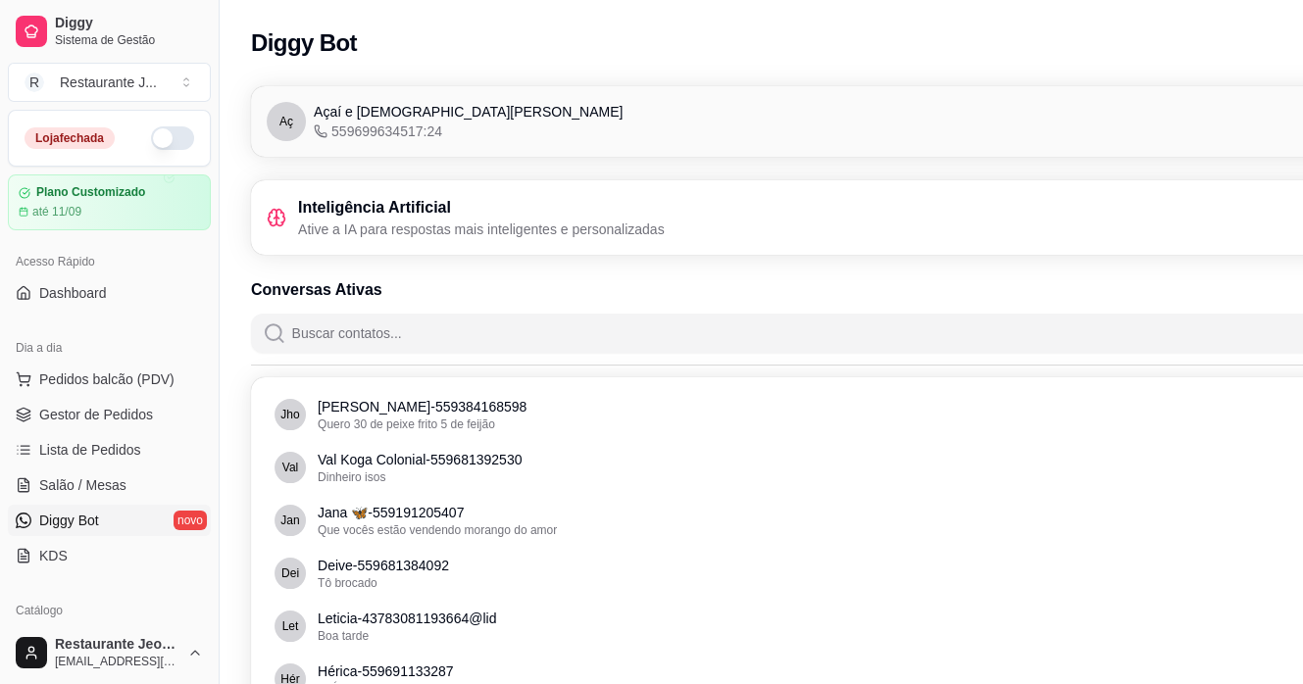
click at [325, 213] on h3 "Inteligência Artificial" at bounding box center [481, 208] width 367 height 24
click at [290, 224] on div "Inteligência Artificial Ative a IA para respostas mais inteligentes e personali…" at bounding box center [466, 217] width 398 height 43
click at [274, 224] on icon at bounding box center [277, 218] width 20 height 20
click at [290, 150] on div "Aç Açaí e cozinha Jeová jireh 559699634517:24 Conectado" at bounding box center [871, 121] width 1240 height 71
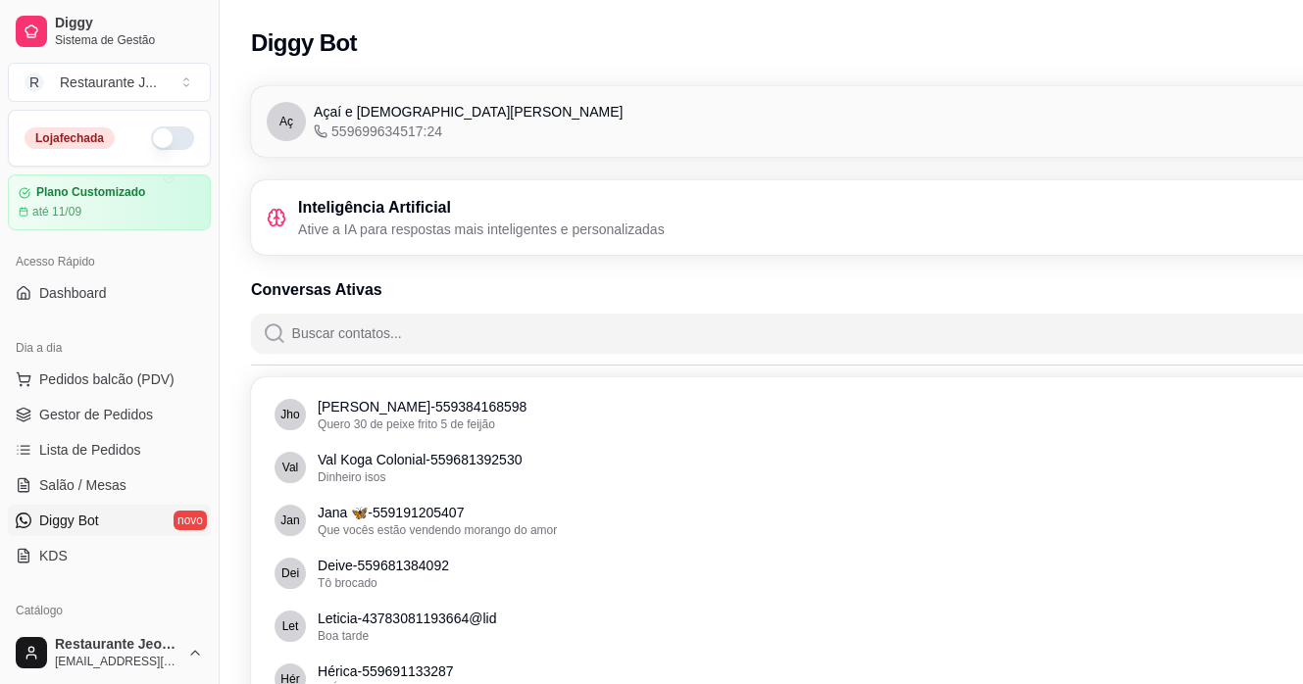
click at [300, 133] on span "Aç" at bounding box center [286, 121] width 39 height 39
click at [303, 129] on span "Aç" at bounding box center [286, 121] width 39 height 39
click at [306, 128] on div "Aç Açaí e cozinha Jeová jireh 559699634517:24" at bounding box center [445, 121] width 356 height 39
click at [319, 125] on icon at bounding box center [321, 132] width 14 height 14
click at [348, 117] on span "Açaí e [DEMOGRAPHIC_DATA][PERSON_NAME]" at bounding box center [468, 112] width 309 height 20
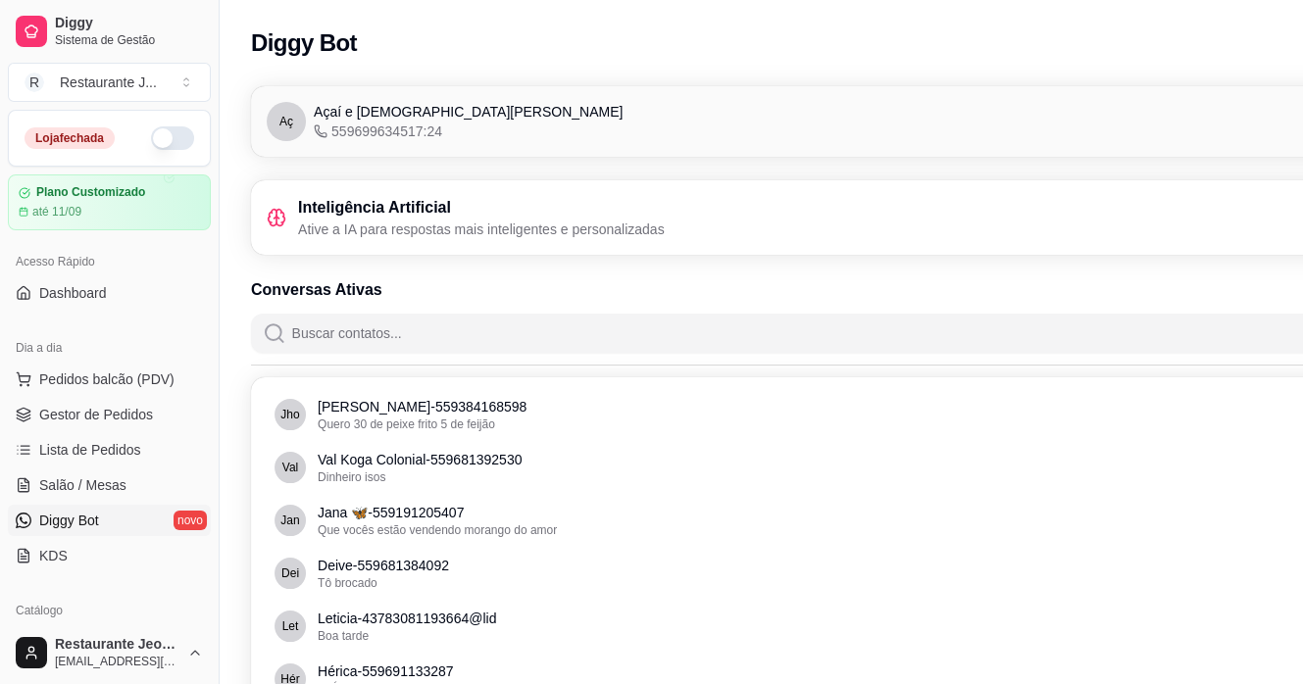
click at [365, 113] on span "Açaí e [DEMOGRAPHIC_DATA][PERSON_NAME]" at bounding box center [468, 112] width 309 height 20
drag, startPoint x: 399, startPoint y: 110, endPoint x: 429, endPoint y: 104, distance: 31.0
click at [408, 109] on span "Açaí e [DEMOGRAPHIC_DATA][PERSON_NAME]" at bounding box center [468, 112] width 309 height 20
click at [518, 104] on div "Aç Açaí e cozinha Jeová jireh 559699634517:24 Conectado" at bounding box center [871, 121] width 1209 height 39
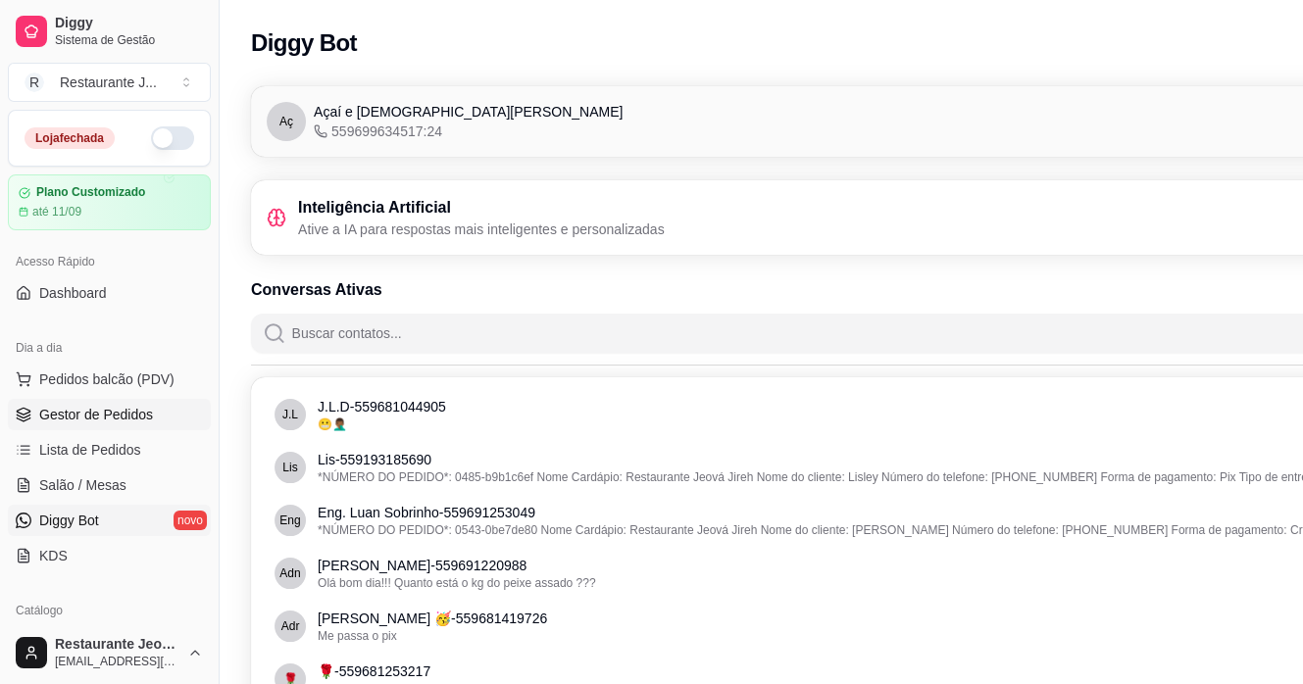
click at [75, 414] on span "Gestor de Pedidos" at bounding box center [96, 415] width 114 height 20
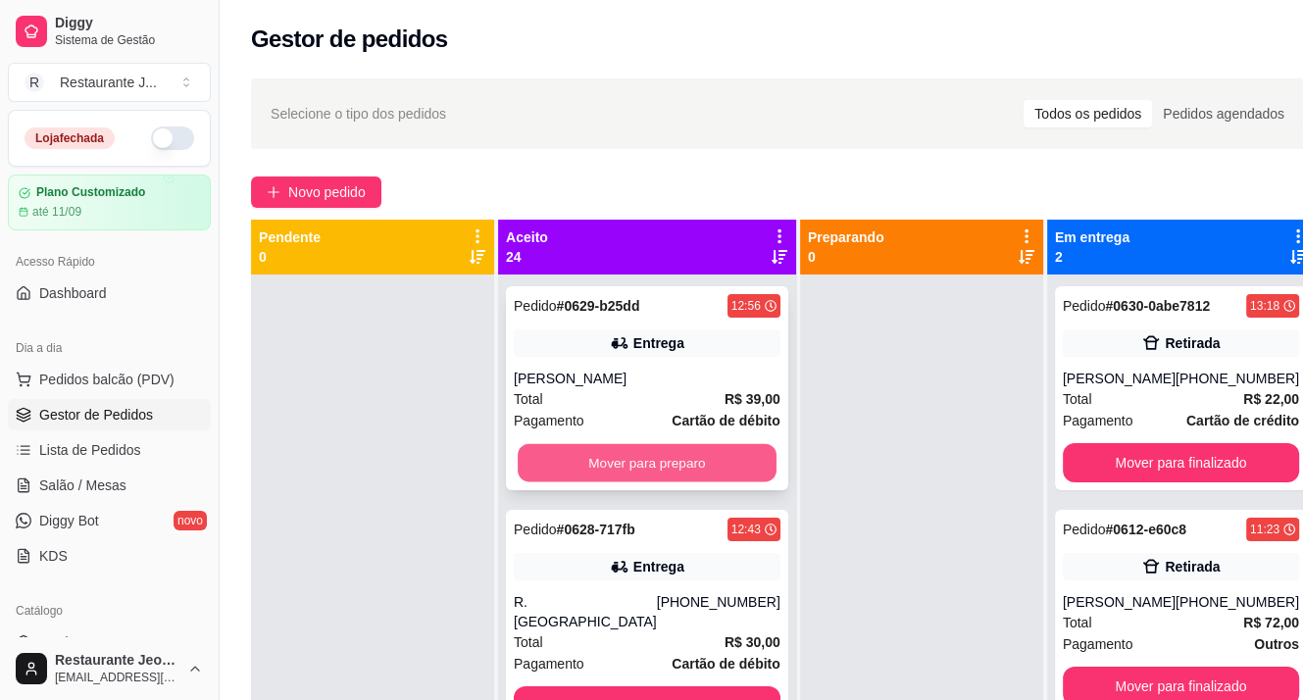
click at [612, 452] on button "Mover para preparo" at bounding box center [647, 463] width 259 height 38
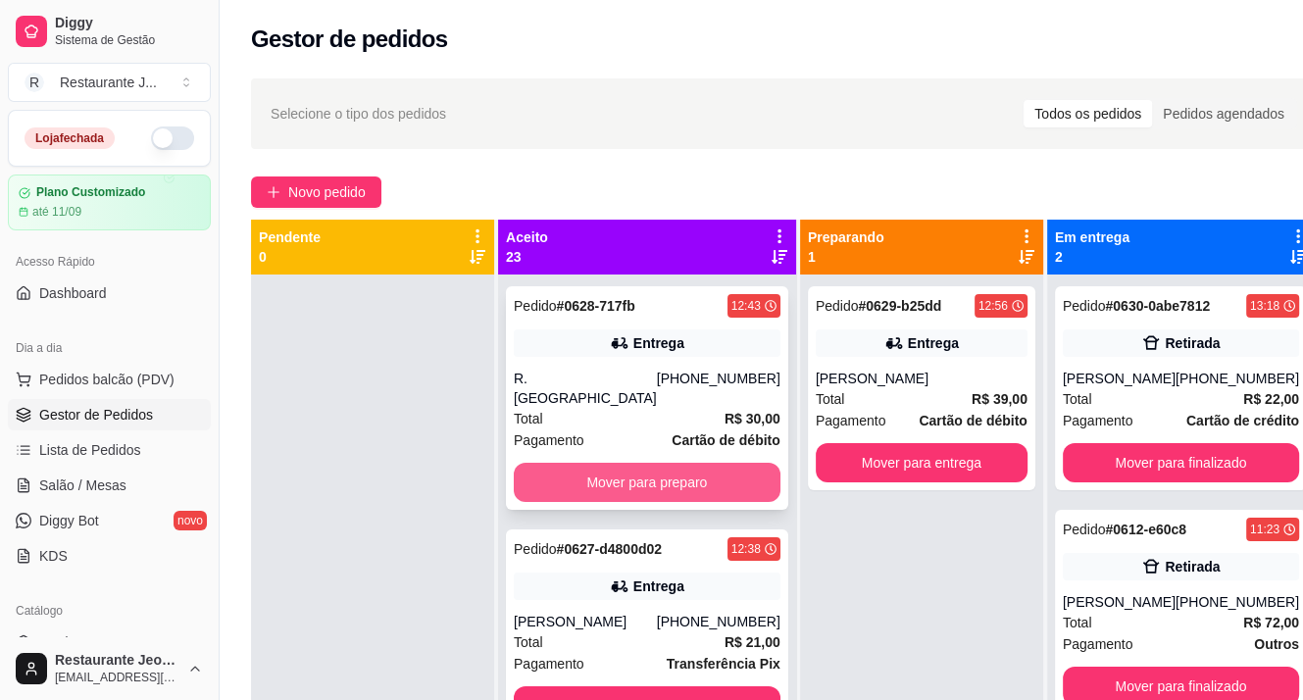
click at [598, 465] on button "Mover para preparo" at bounding box center [647, 482] width 267 height 39
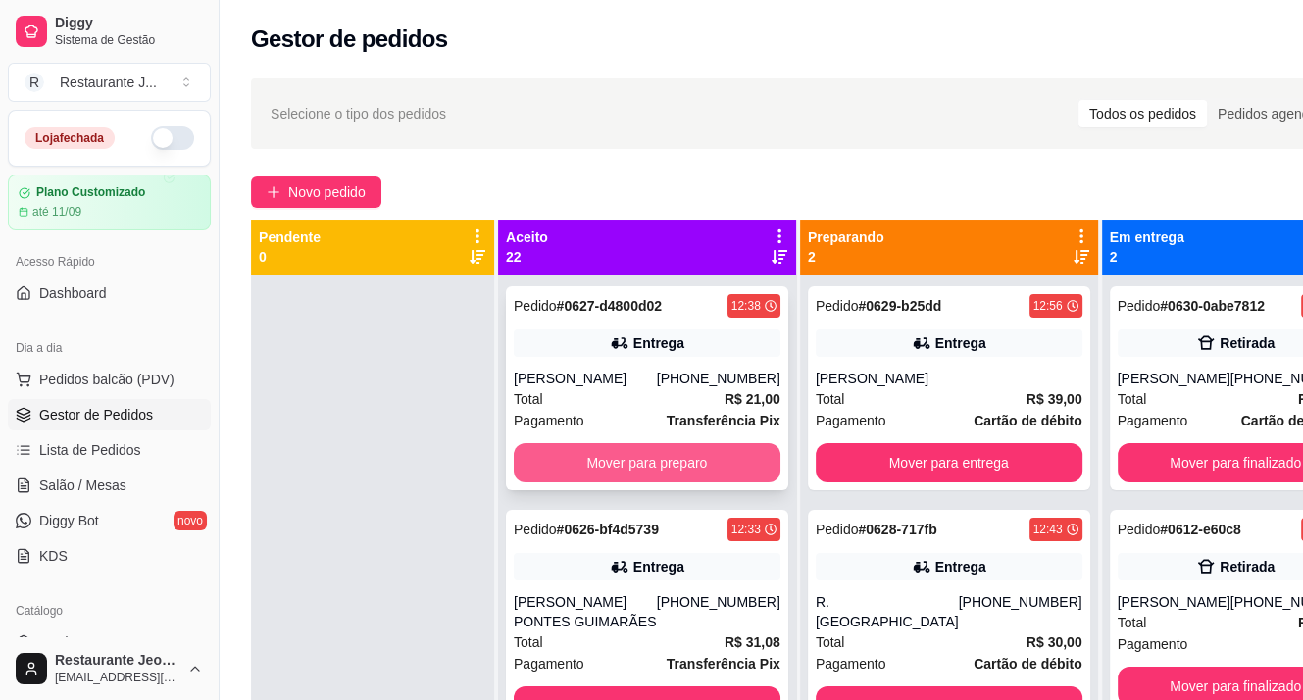
click at [602, 479] on button "Mover para preparo" at bounding box center [647, 462] width 267 height 39
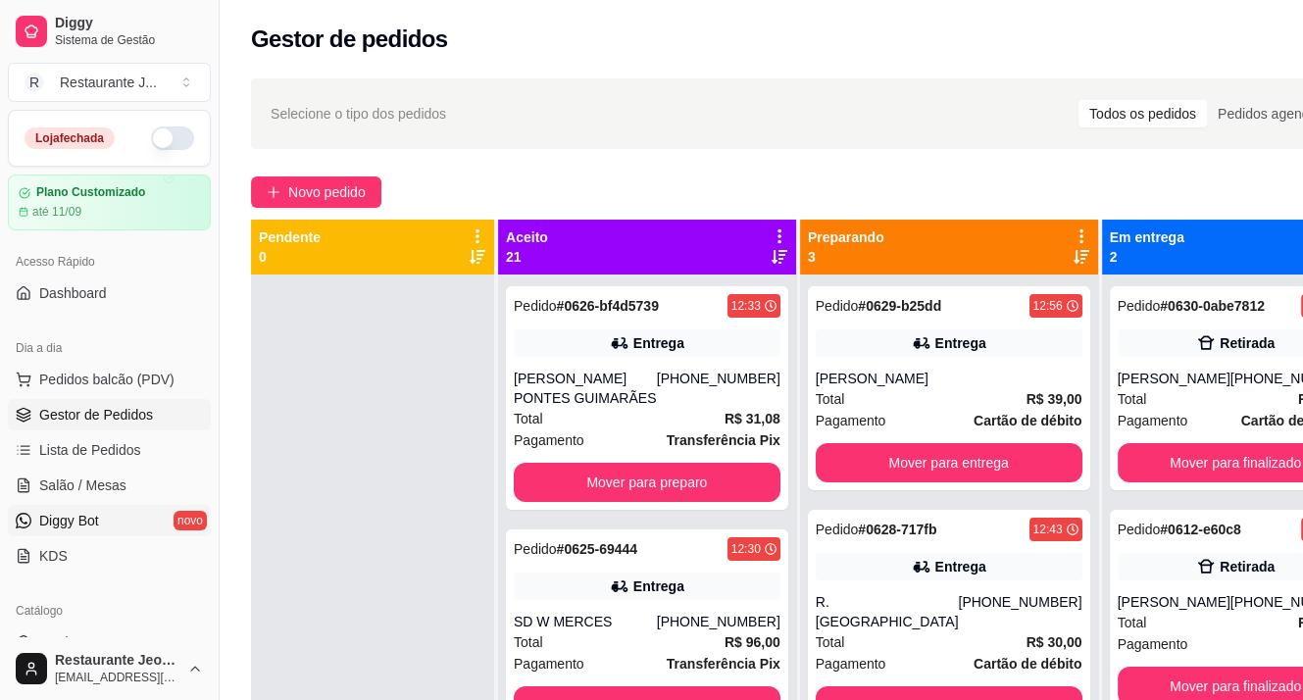
click at [110, 524] on link "Diggy Bot novo" at bounding box center [109, 520] width 203 height 31
